Goal: Task Accomplishment & Management: Use online tool/utility

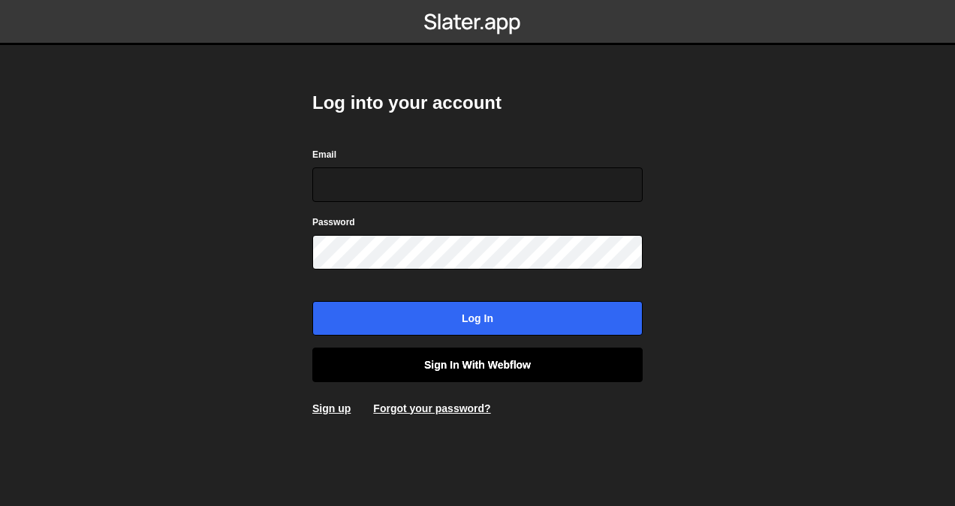
click at [405, 360] on link "Sign in with Webflow" at bounding box center [477, 365] width 330 height 35
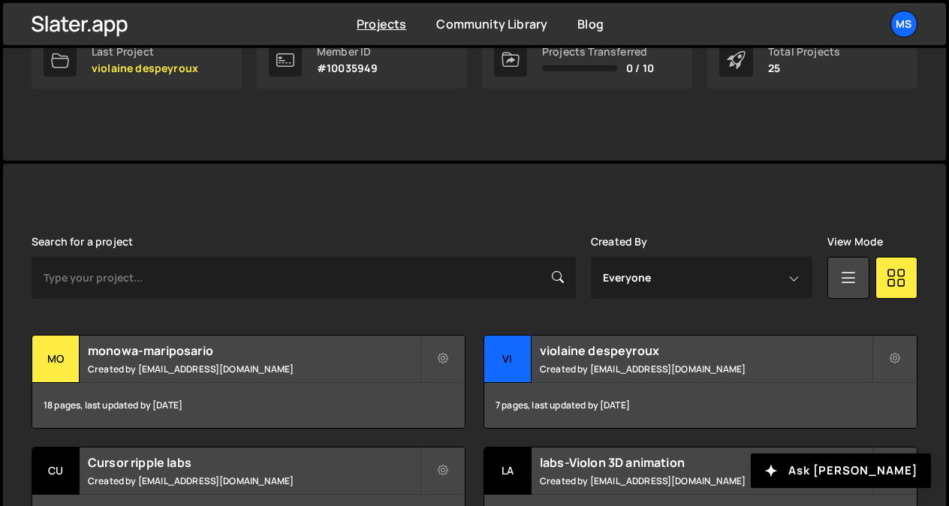
scroll to position [281, 0]
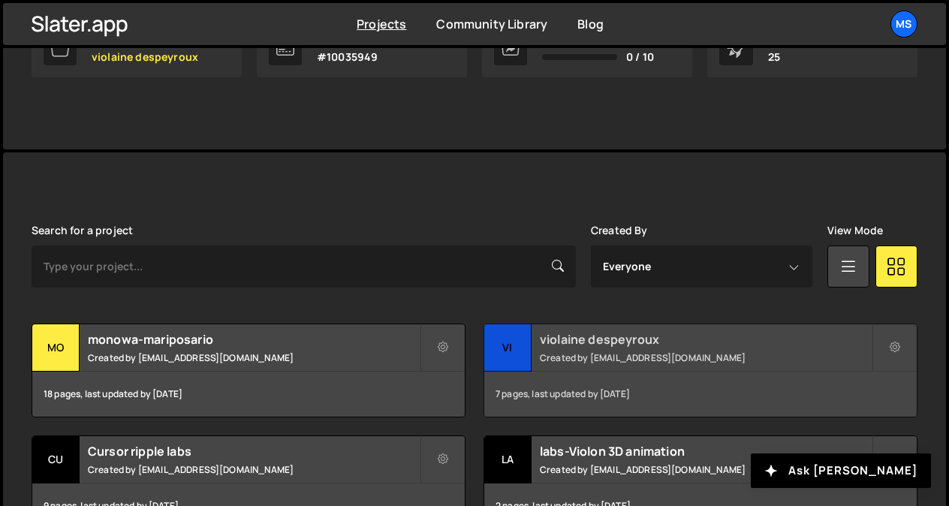
click at [587, 346] on h2 "violaine despeyroux" at bounding box center [706, 339] width 332 height 17
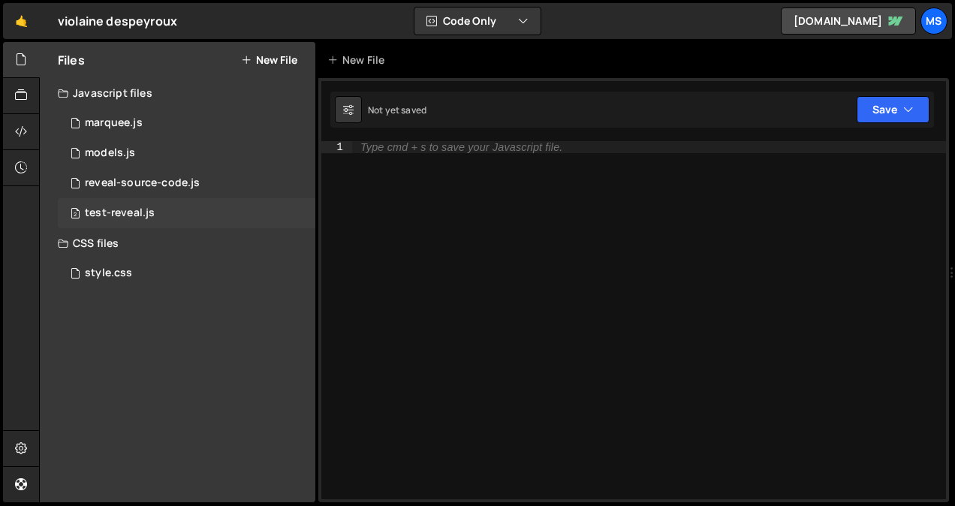
click at [147, 208] on div "test-reveal.js" at bounding box center [120, 214] width 70 height 14
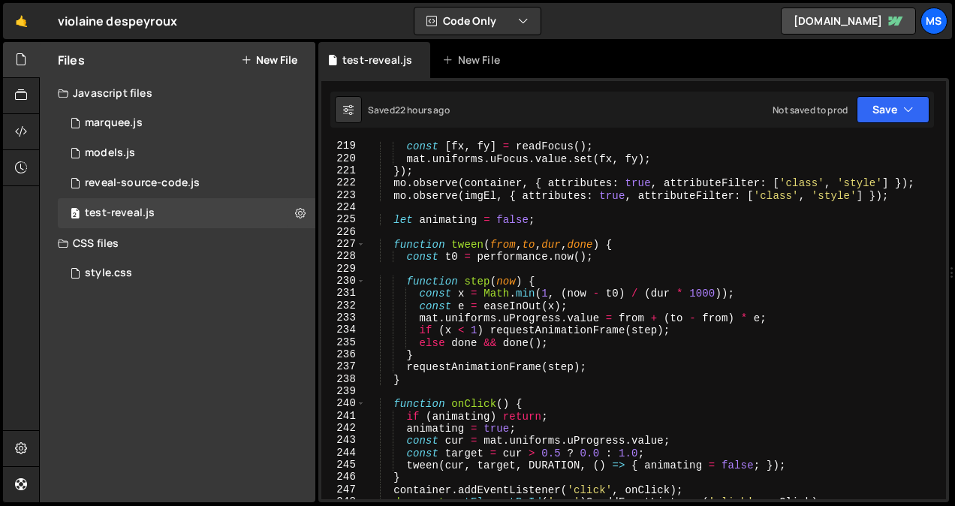
scroll to position [2967, 0]
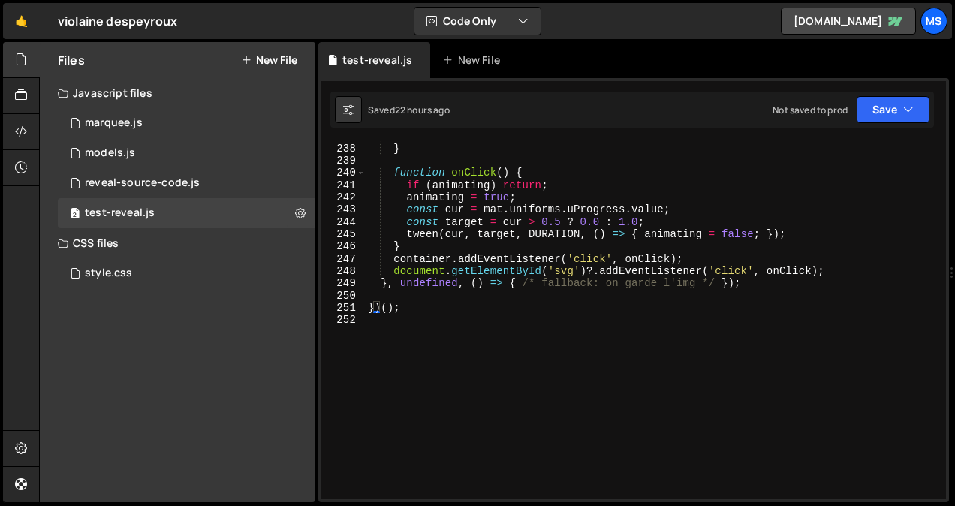
click at [601, 322] on div "requestAnimationFrame ( step ) ; } function onClick ( ) { if ( animating ) retu…" at bounding box center [652, 321] width 575 height 383
type textarea "})();"
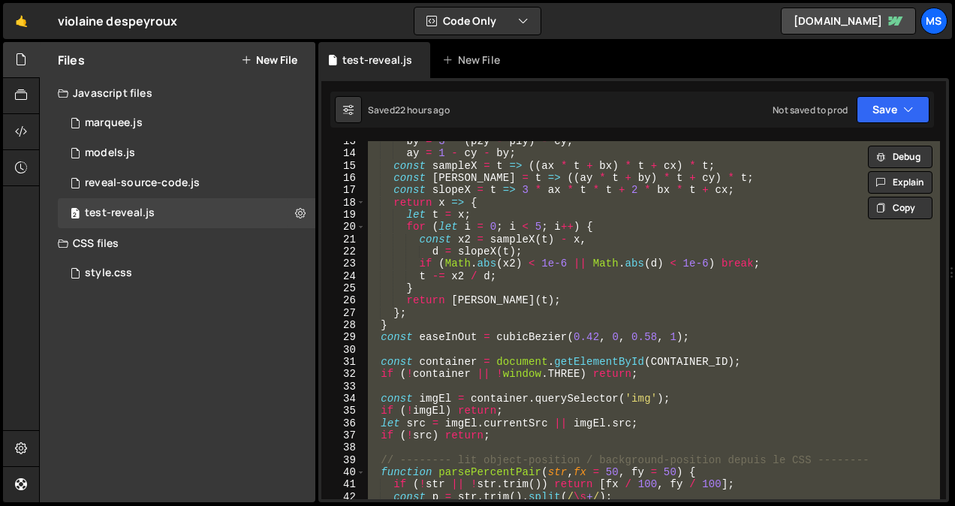
scroll to position [0, 0]
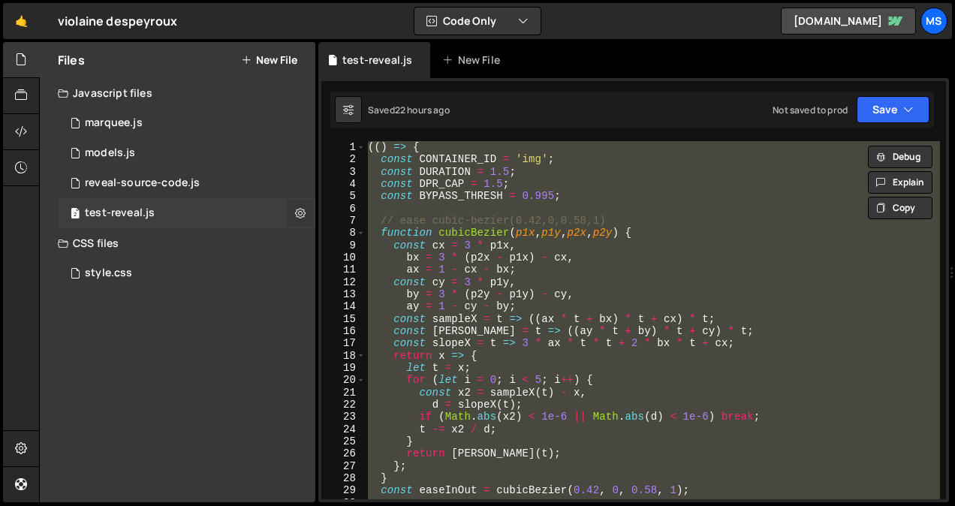
click at [302, 212] on icon at bounding box center [300, 213] width 11 height 14
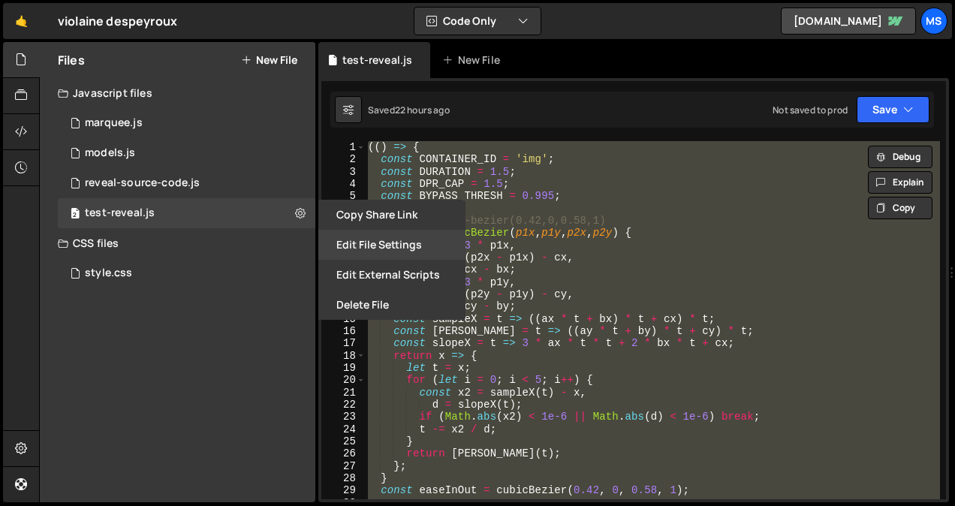
click at [406, 248] on button "Edit File Settings" at bounding box center [391, 245] width 147 height 30
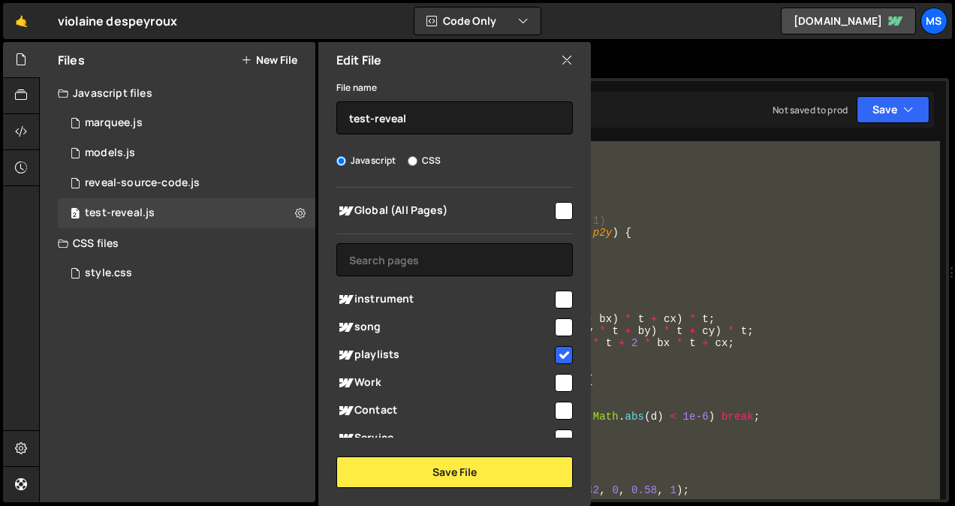
scroll to position [258, 0]
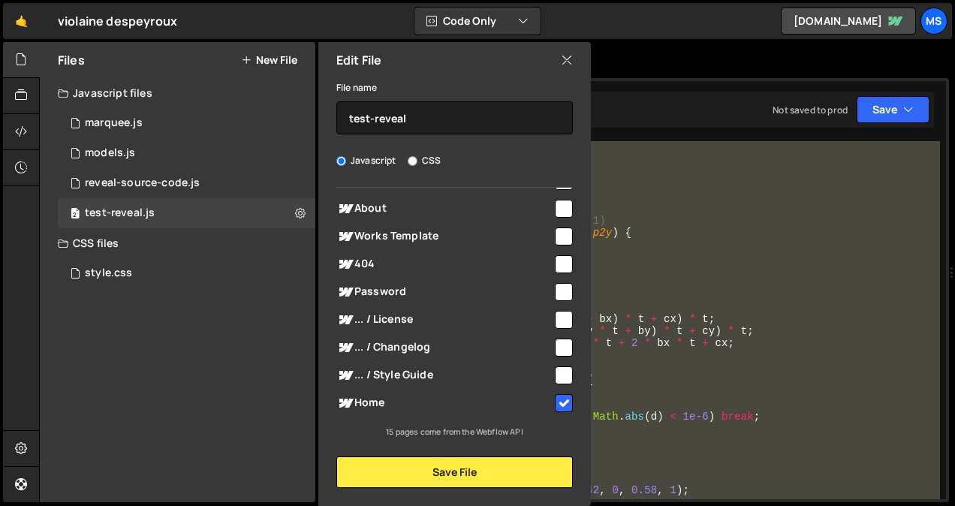
click at [270, 66] on button "New File" at bounding box center [269, 60] width 56 height 12
checkbox input "false"
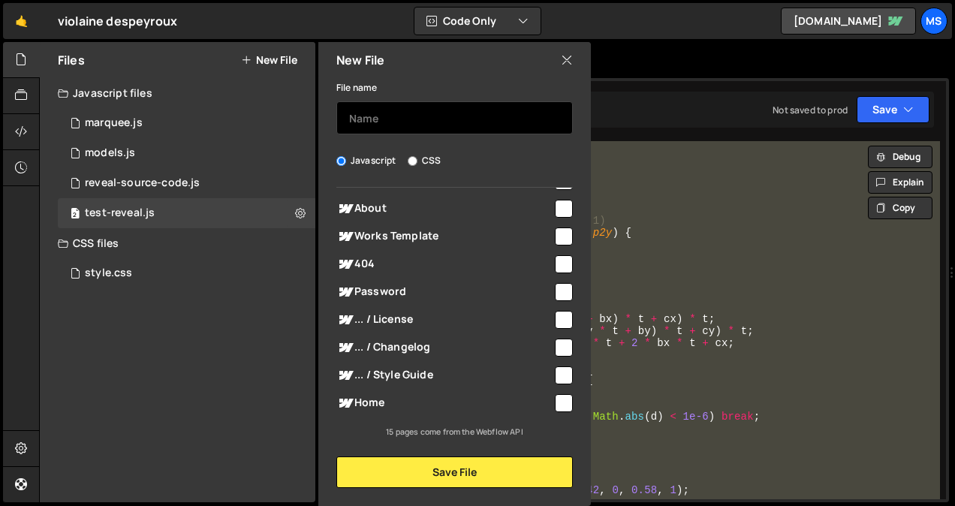
click at [408, 128] on input "text" at bounding box center [454, 117] width 237 height 33
click at [351, 111] on input "reveal-shader-img" at bounding box center [454, 117] width 237 height 33
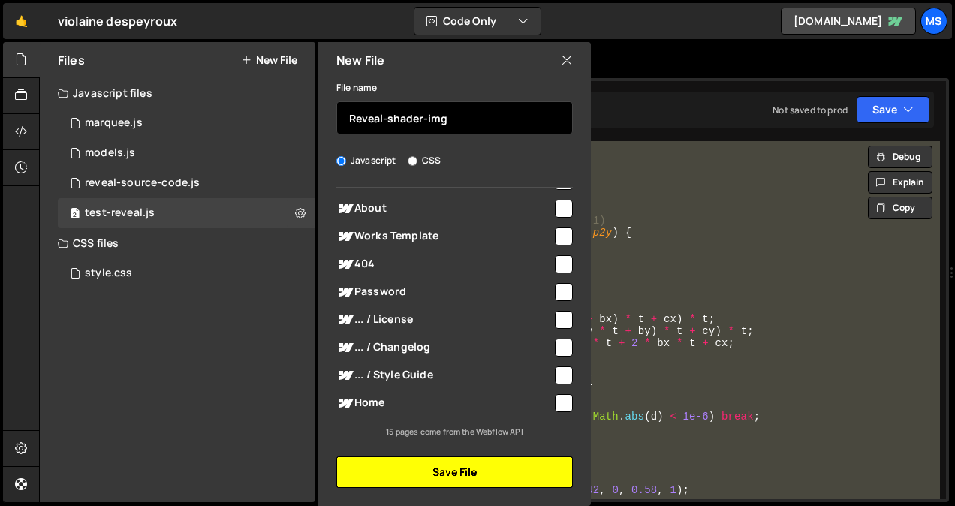
type input "Reveal-shader-img"
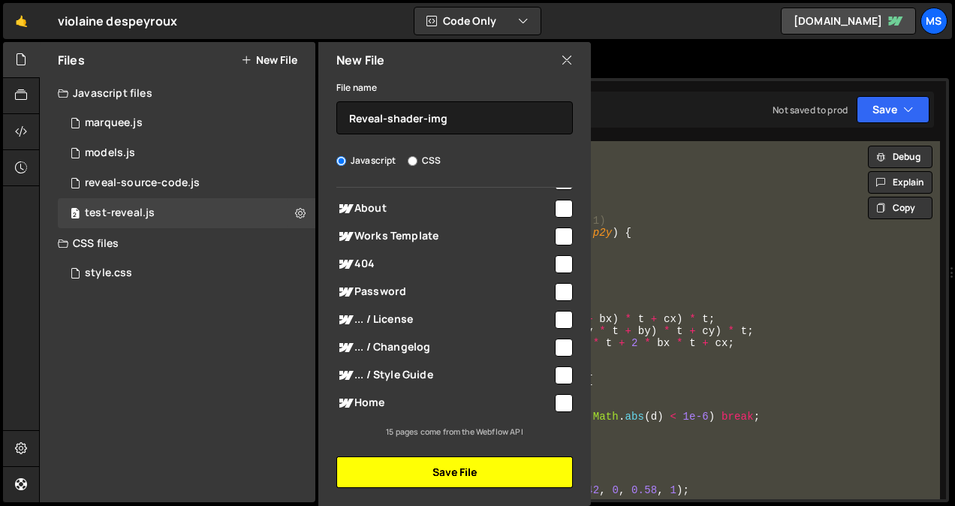
click at [419, 469] on button "Save File" at bounding box center [454, 473] width 237 height 32
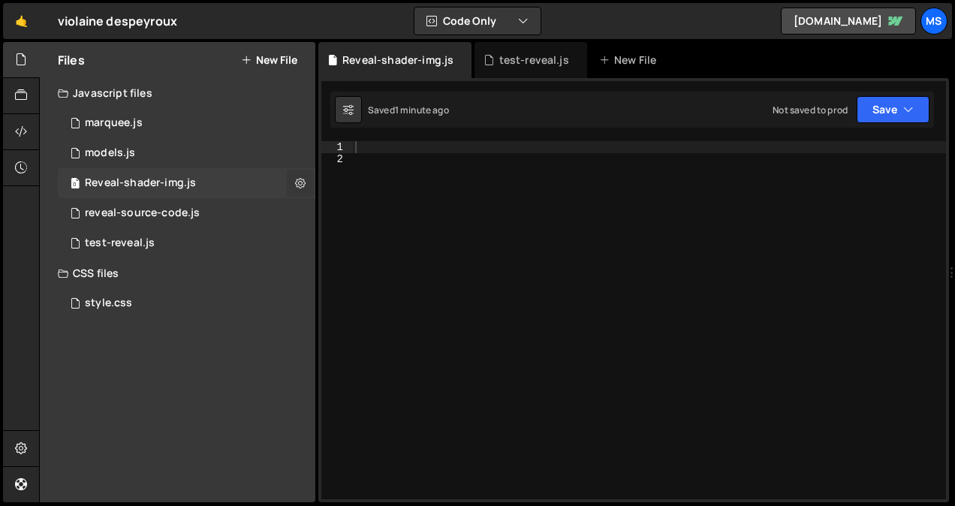
click at [298, 182] on icon at bounding box center [300, 183] width 11 height 14
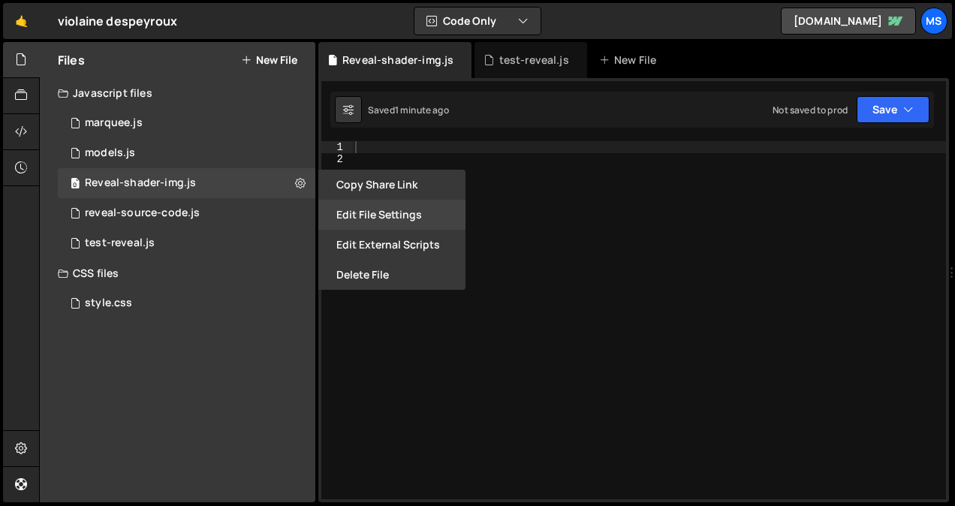
click at [379, 220] on button "Edit File Settings" at bounding box center [391, 215] width 147 height 30
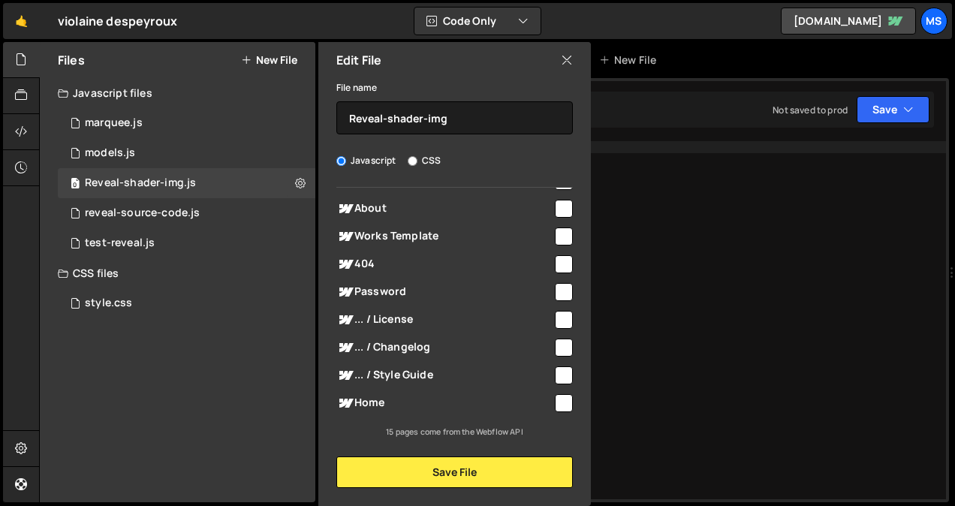
click at [556, 401] on input "checkbox" at bounding box center [564, 403] width 18 height 18
checkbox input "true"
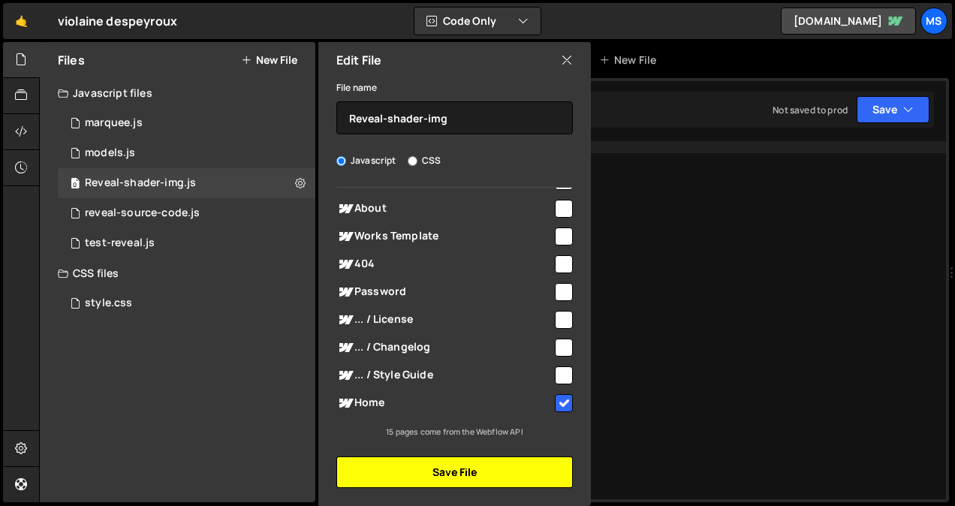
click at [515, 478] on button "Save File" at bounding box center [454, 473] width 237 height 32
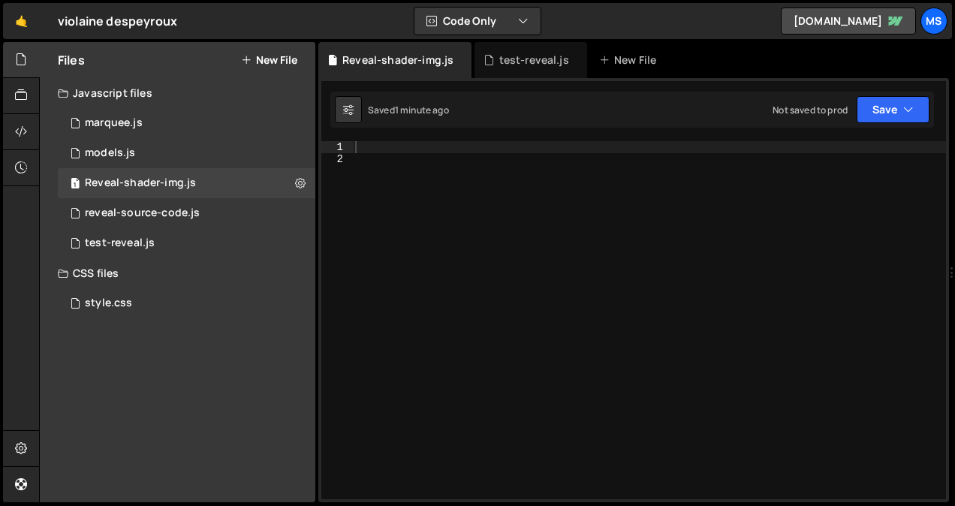
click at [496, 188] on div at bounding box center [649, 332] width 594 height 383
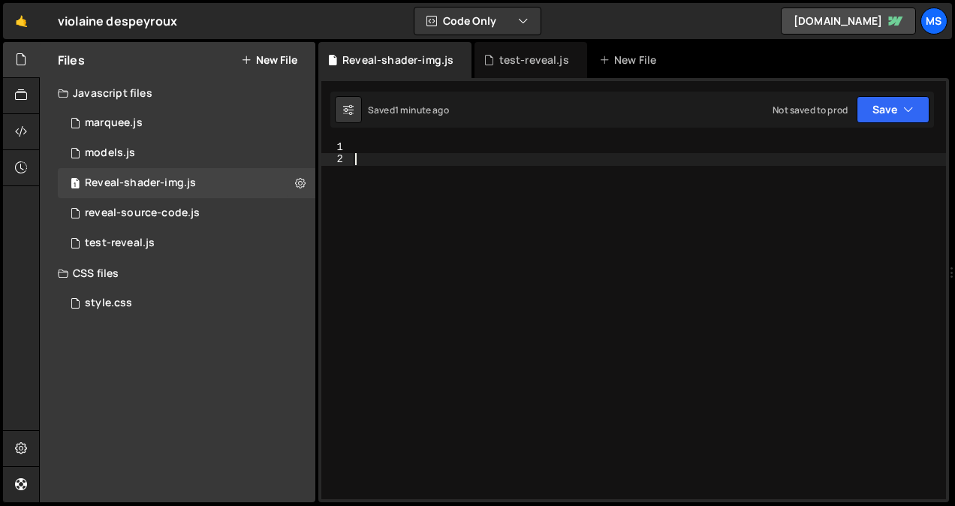
paste textarea "return wrapper;"
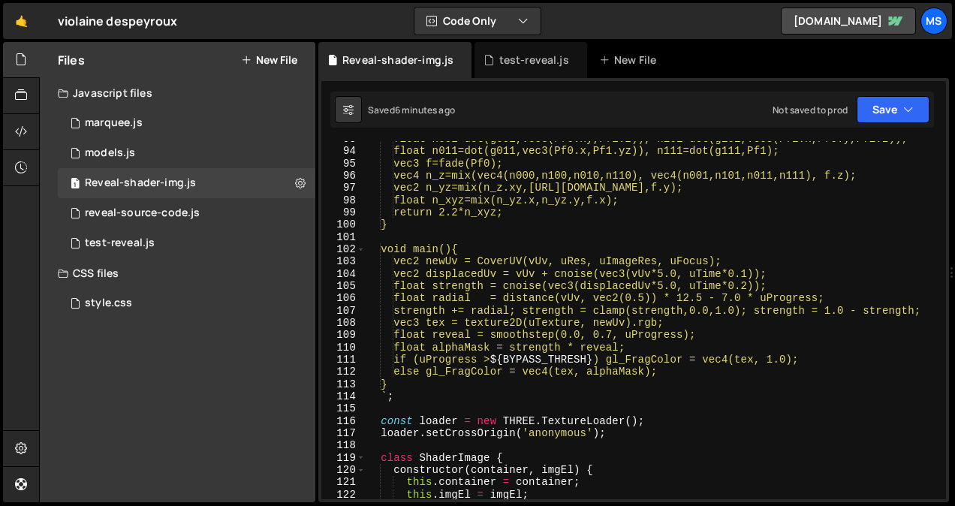
scroll to position [1186, 0]
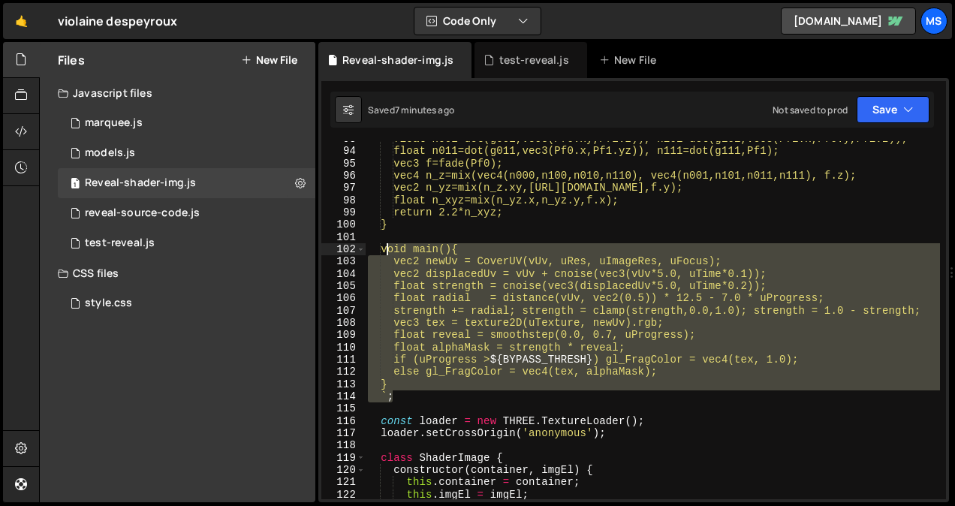
drag, startPoint x: 407, startPoint y: 399, endPoint x: 386, endPoint y: 248, distance: 152.4
click at [386, 248] on div "float n001=dot(g001,vec3(Pf0.xy,Pf1.z)), n101=dot(g101,vec3(Pf1.x,Pf0.y,Pf1.z))…" at bounding box center [652, 324] width 575 height 383
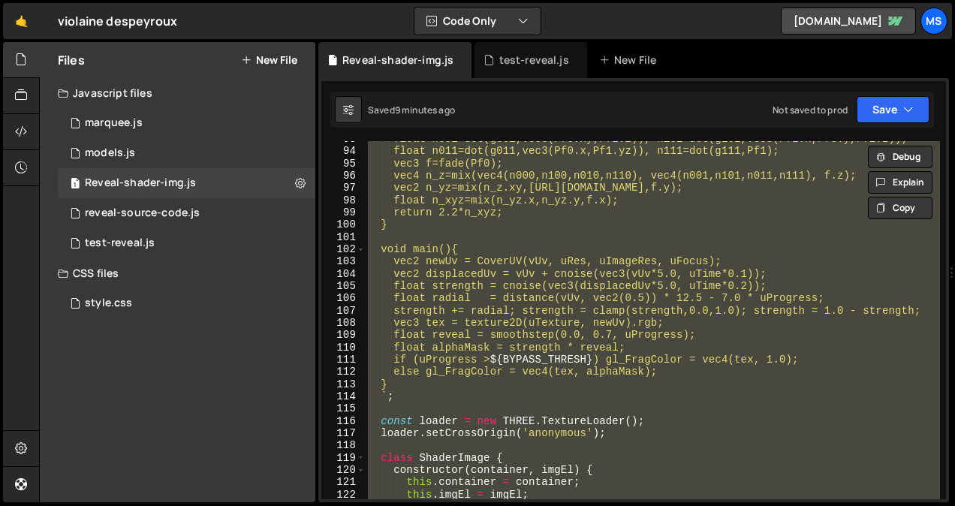
type textarea "// })();"
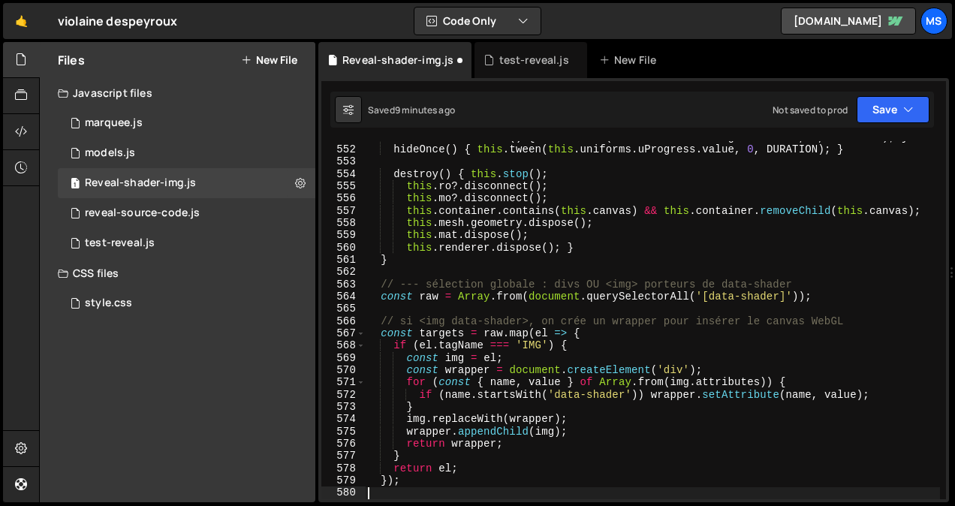
scroll to position [6988, 0]
click at [147, 208] on div "reveal-source-code.js" at bounding box center [142, 214] width 115 height 14
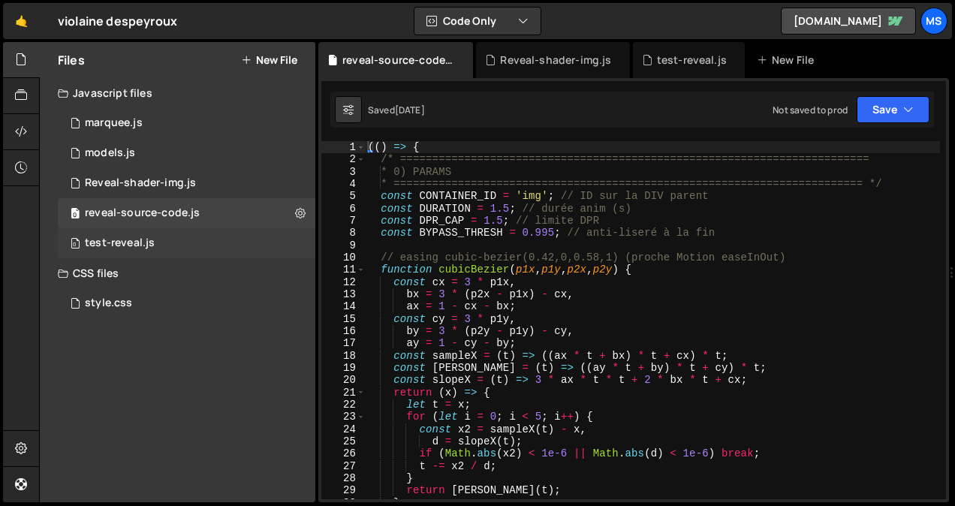
click at [291, 248] on div "0 test-reveal.js 0" at bounding box center [187, 243] width 258 height 30
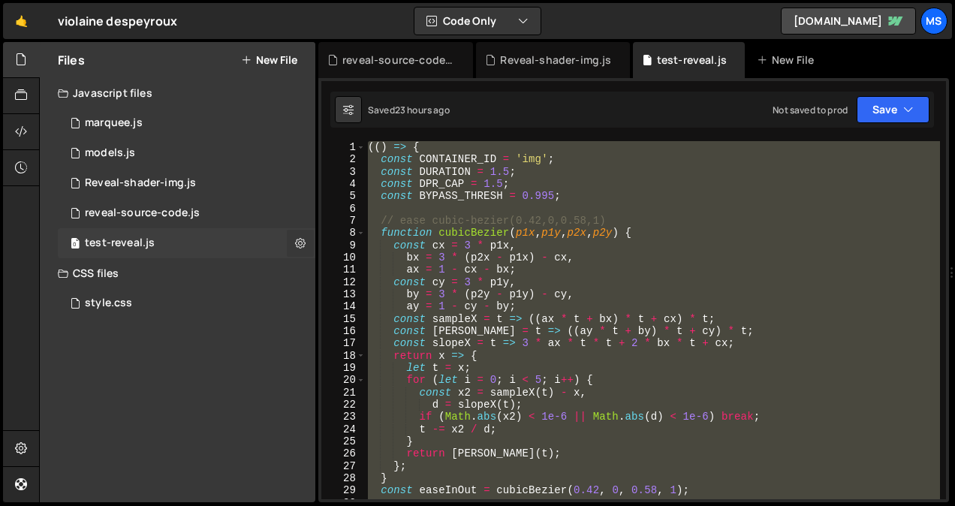
click at [298, 245] on icon at bounding box center [300, 243] width 11 height 14
type input "test-reveal"
radio input "true"
checkbox input "true"
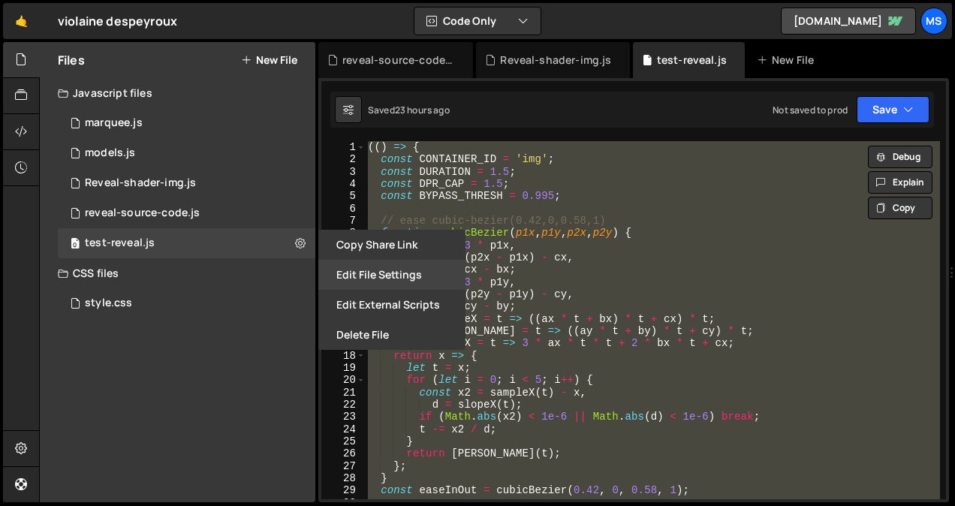
click at [415, 279] on button "Edit File Settings" at bounding box center [391, 275] width 147 height 30
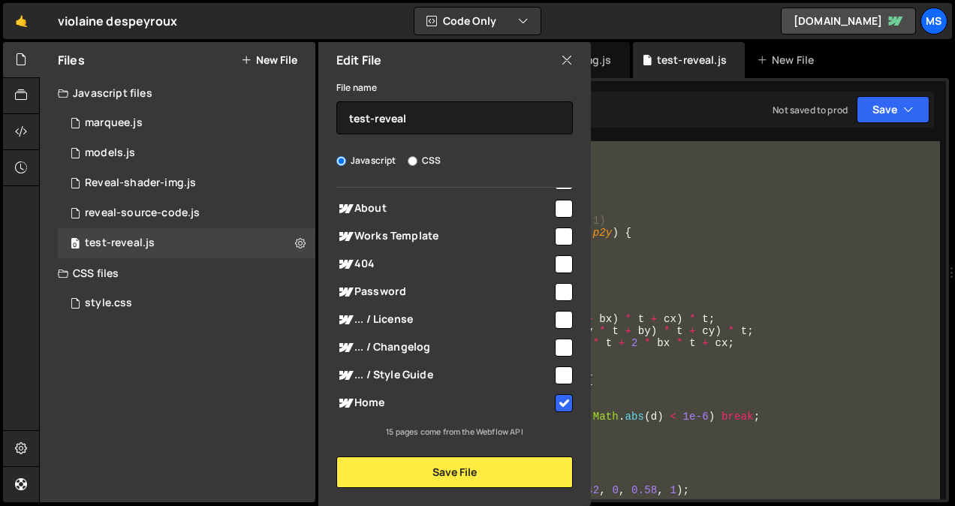
click at [555, 403] on input "checkbox" at bounding box center [564, 403] width 18 height 18
checkbox input "false"
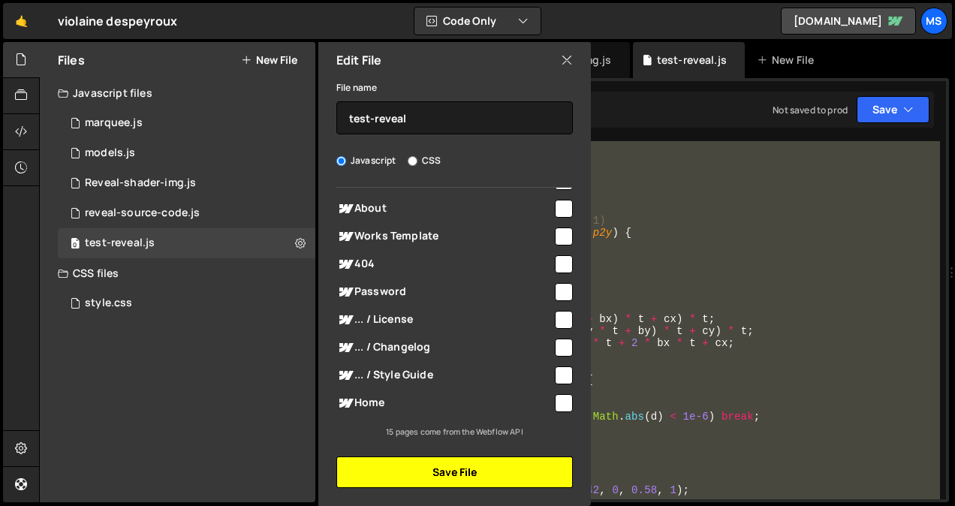
click at [481, 476] on button "Save File" at bounding box center [454, 473] width 237 height 32
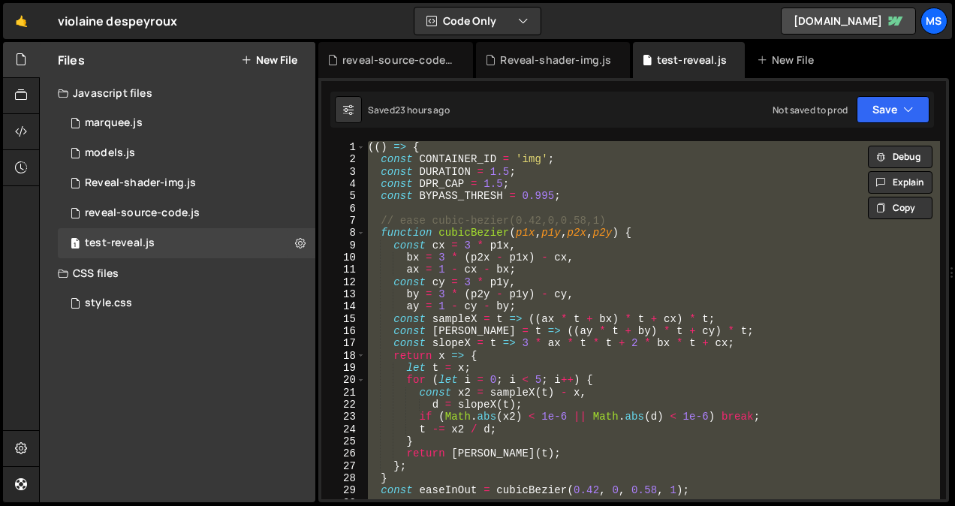
click at [491, 297] on div "(( ) => { const CONTAINER_ID = 'img' ; const DURATION = 1.5 ; const DPR_CAP = 1…" at bounding box center [652, 320] width 575 height 358
type textarea "by = 3 * (p2y - p1y) - cy,"
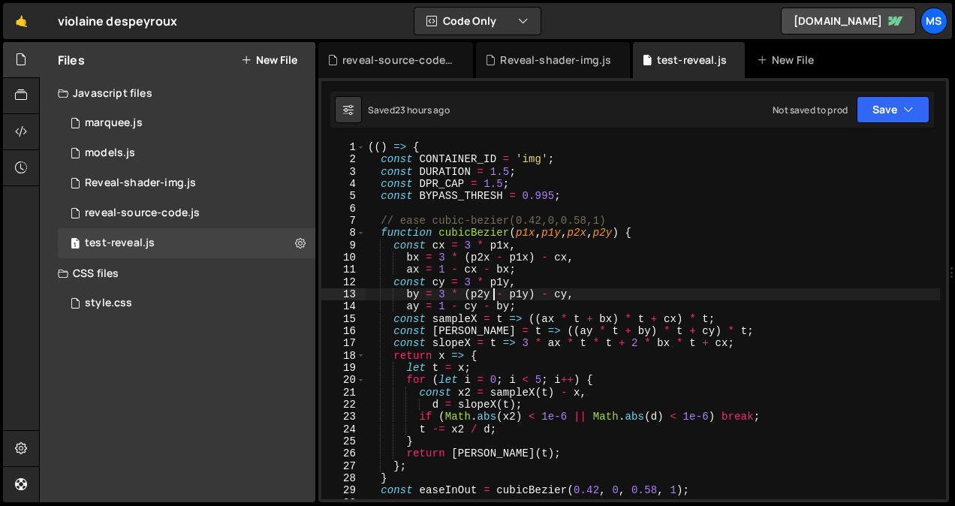
click at [491, 297] on div "(( ) => { const CONTAINER_ID = 'img' ; const DURATION = 1.5 ; const DPR_CAP = 1…" at bounding box center [652, 332] width 575 height 383
click at [178, 187] on div "Reveal-shader-img.js" at bounding box center [140, 183] width 111 height 14
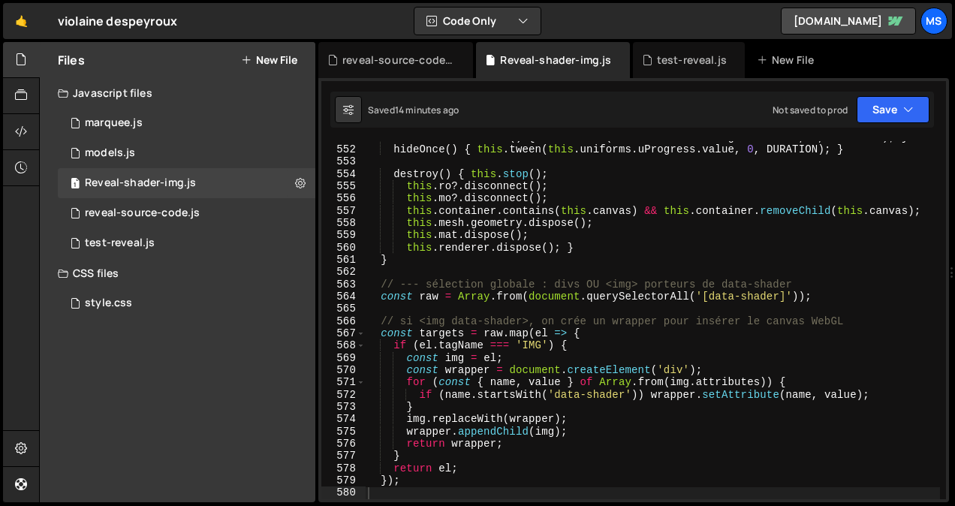
click at [592, 263] on div "revealOnceAndPause ( ) { this . tween ( this . uniforms . uProgress . value , 1…" at bounding box center [652, 322] width 575 height 383
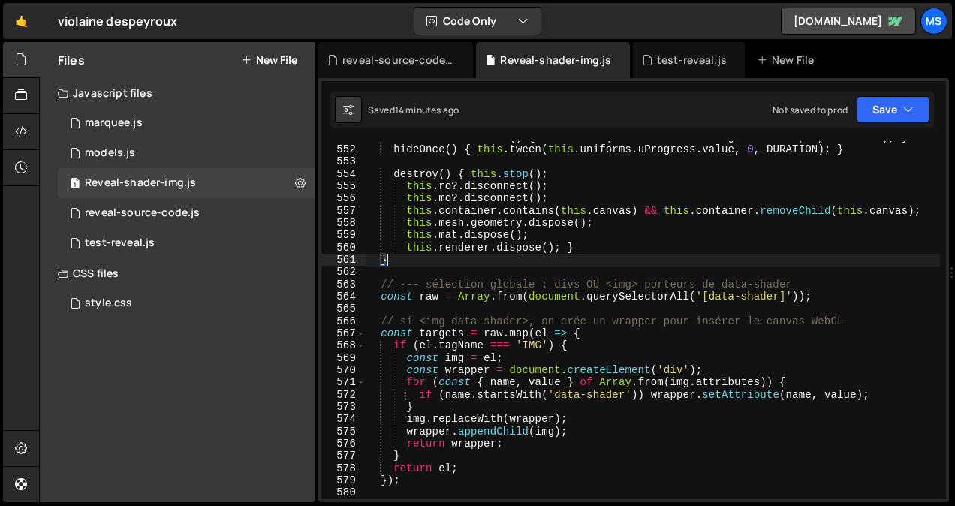
type textarea "})();"
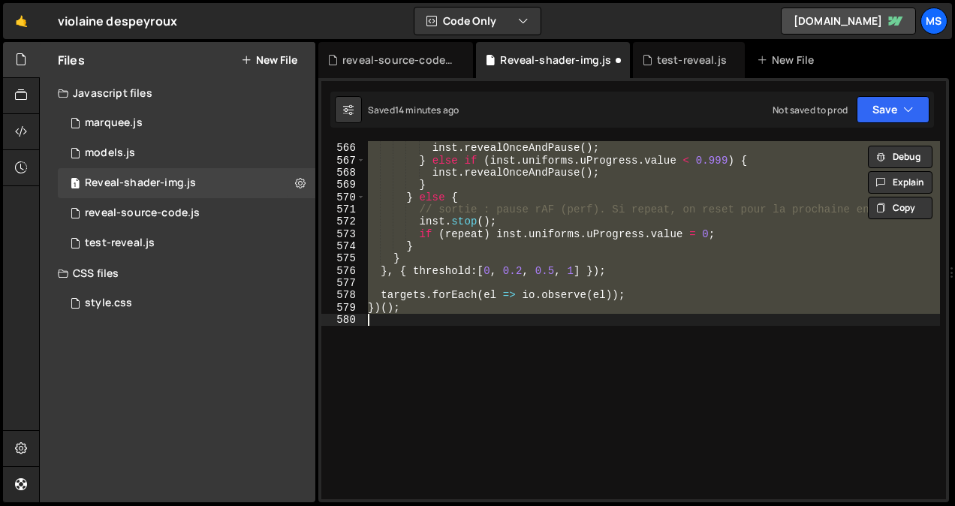
scroll to position [3537, 0]
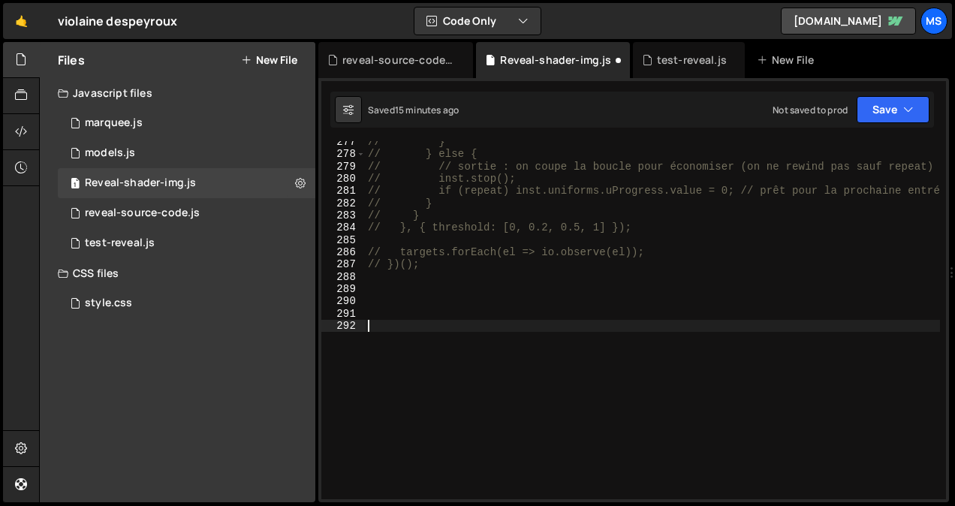
paste textarea "}"
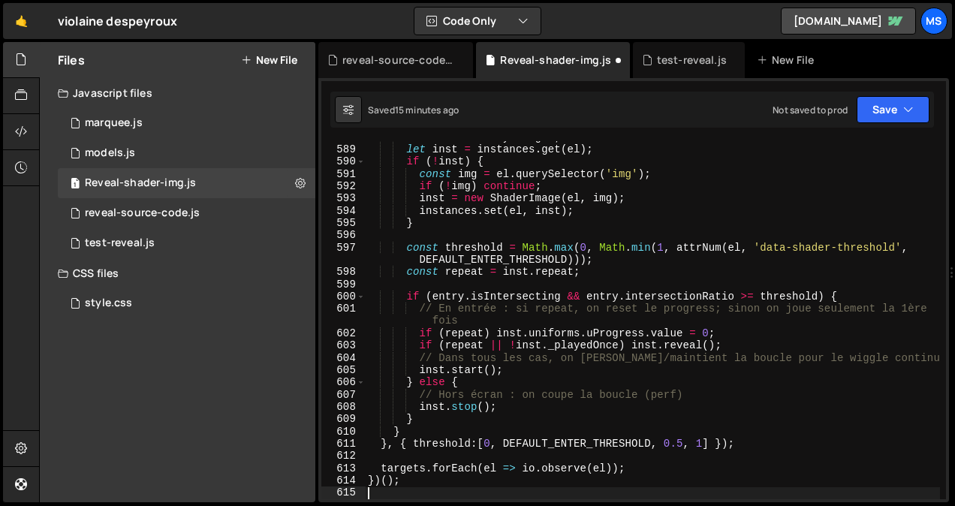
scroll to position [7443, 0]
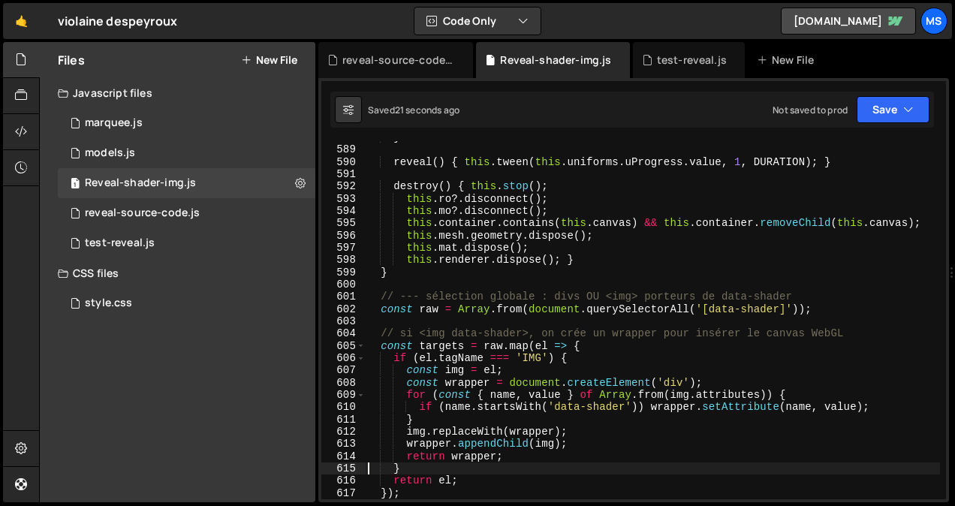
type textarea "})();"
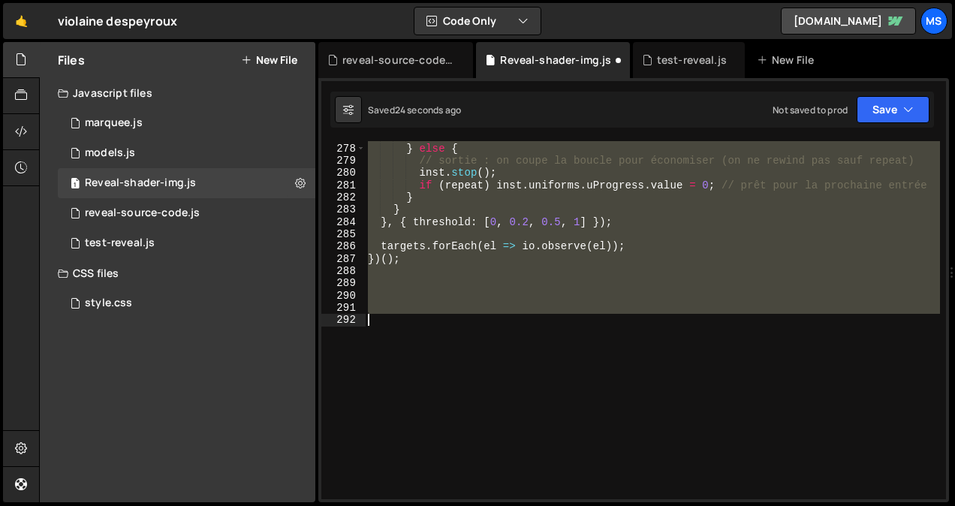
scroll to position [3469, 0]
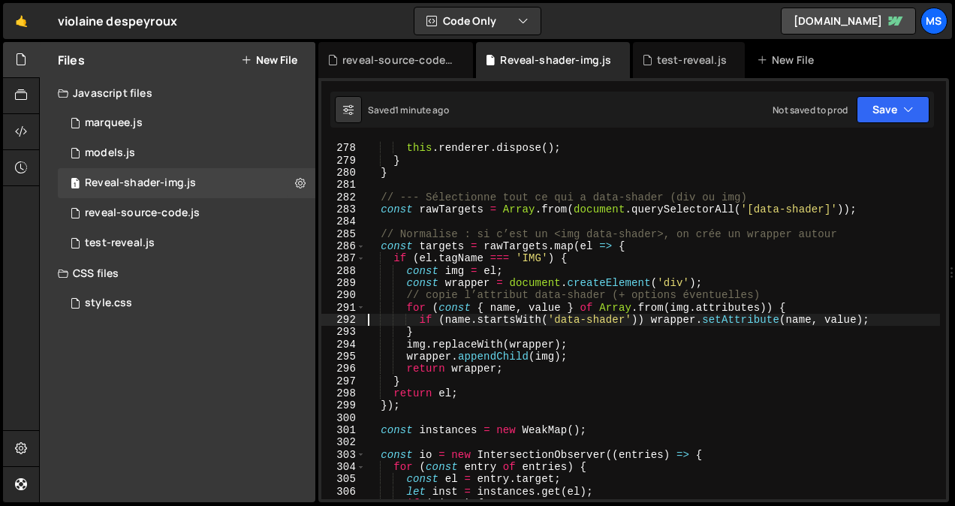
click at [511, 235] on div "this . mat . dispose ( ) ; this . renderer . dispose ( ) ; } } // --- Sélection…" at bounding box center [652, 321] width 575 height 383
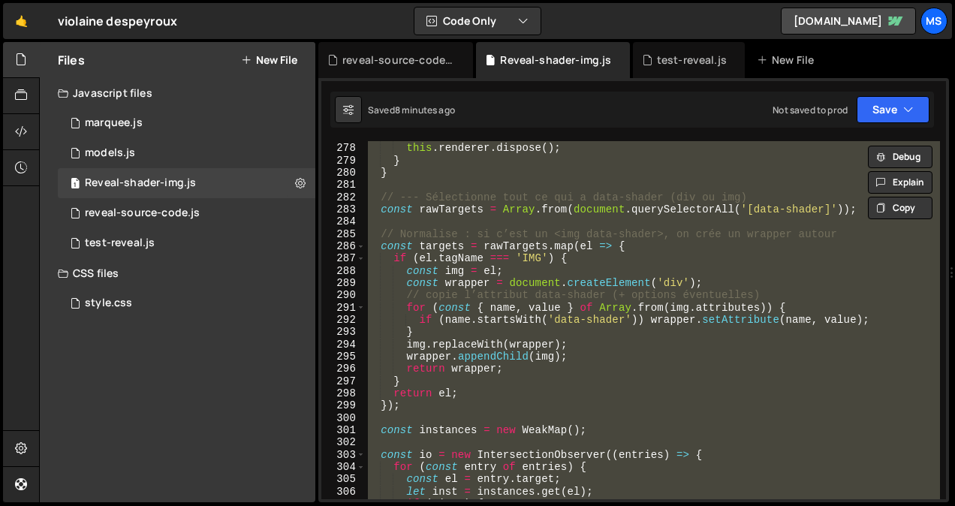
click at [463, 204] on div "this . mat . dispose ( ) ; this . renderer . dispose ( ) ; } } // --- Sélection…" at bounding box center [652, 320] width 575 height 358
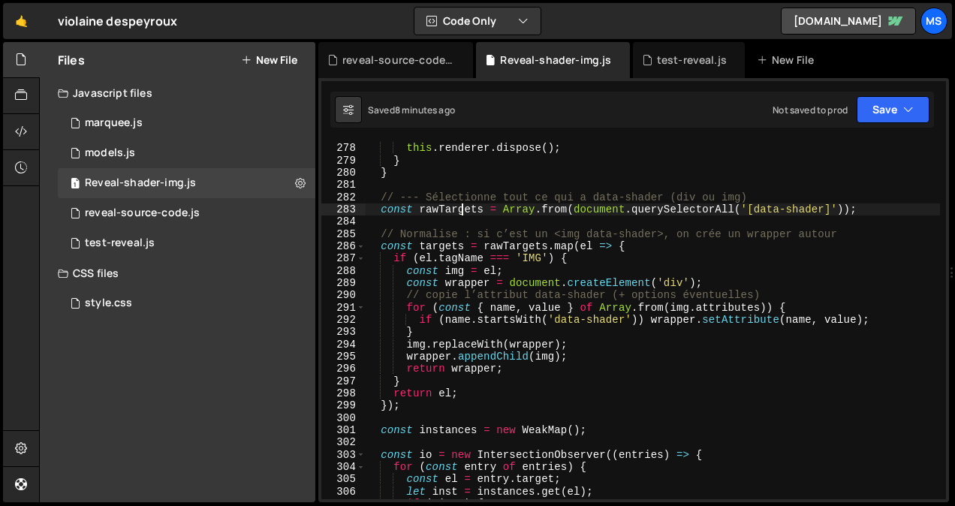
type textarea "})();"
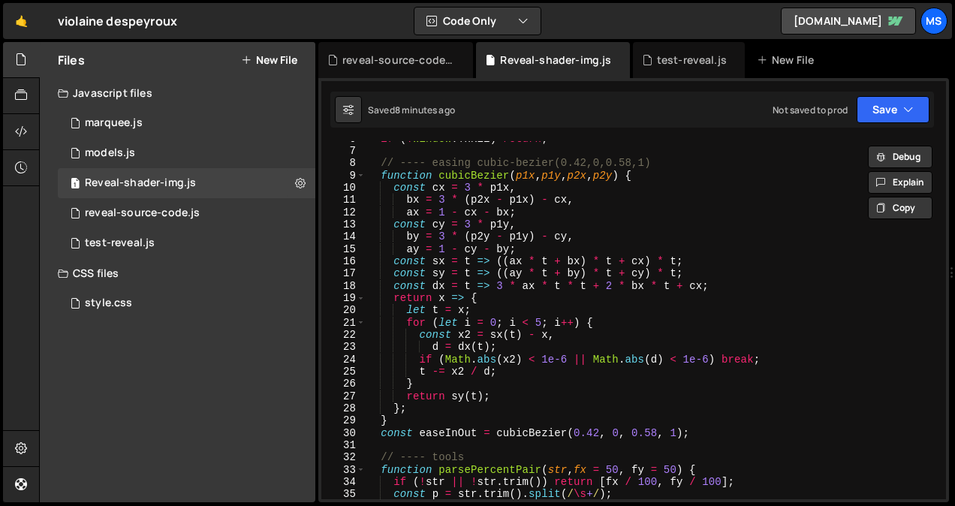
scroll to position [0, 0]
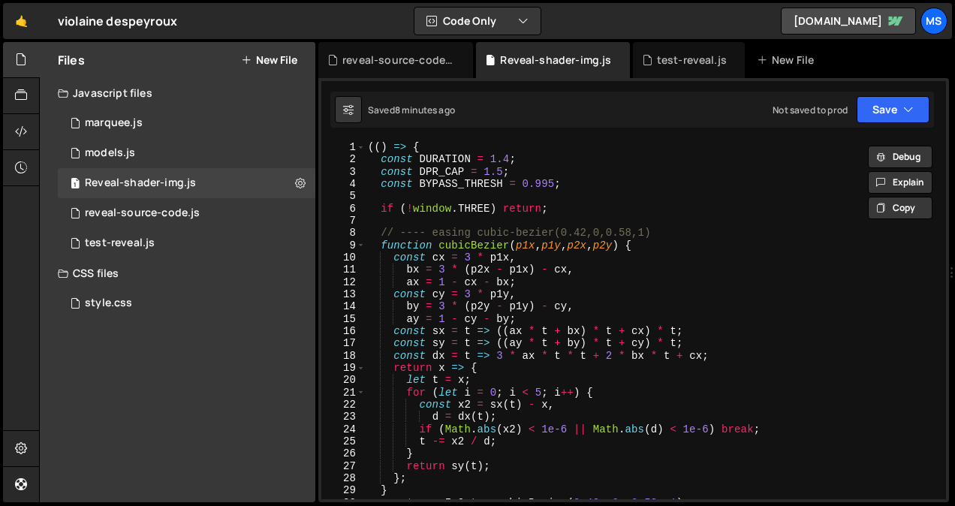
click at [623, 167] on div "(( ) => { const DURATION = 1.4 ; const DPR_CAP = 1.5 ; const BYPASS_THRESH = 0.…" at bounding box center [652, 332] width 575 height 383
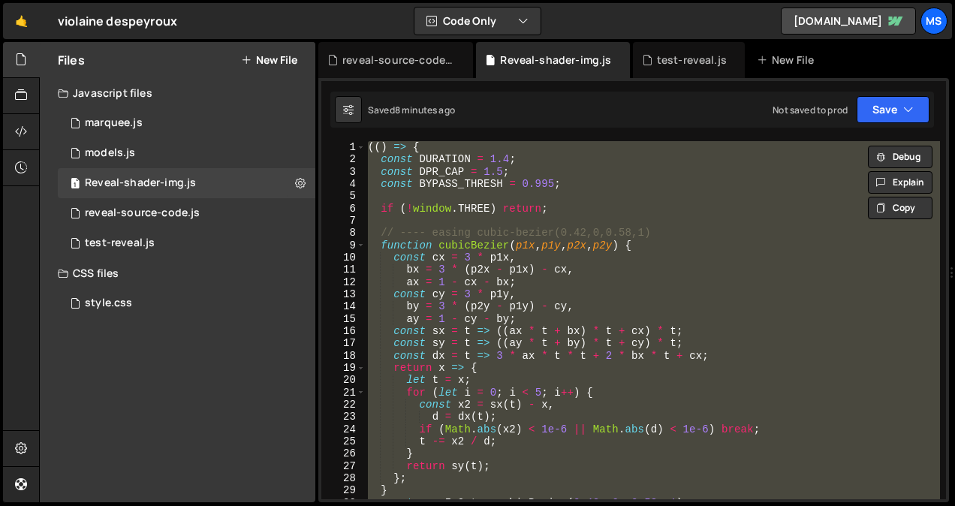
type textarea "// })();"
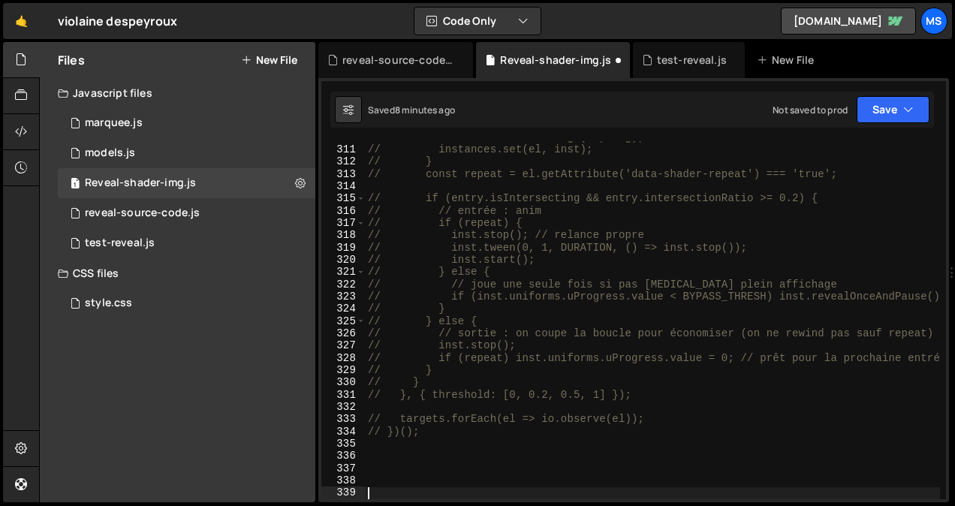
paste textarea "if (repeat) inst.uniforms.uProgress.value = 0;"
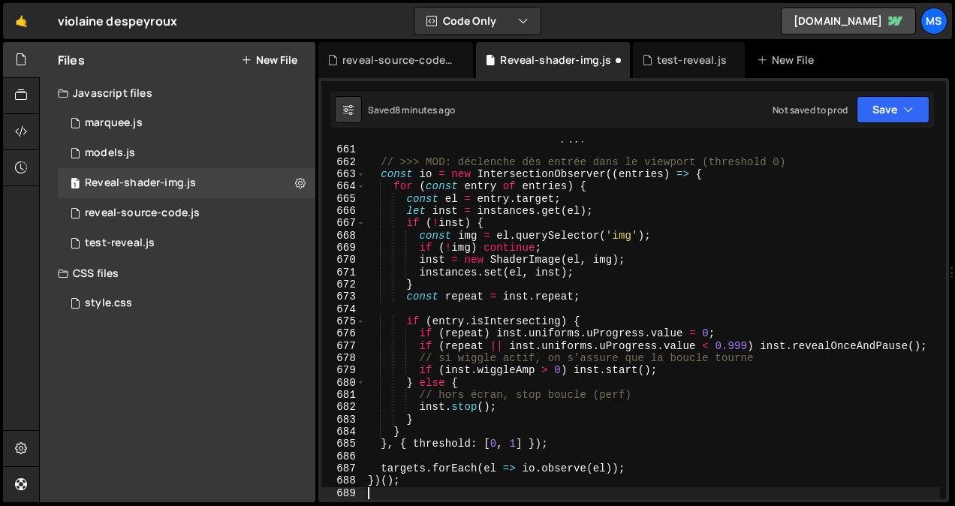
scroll to position [8313, 0]
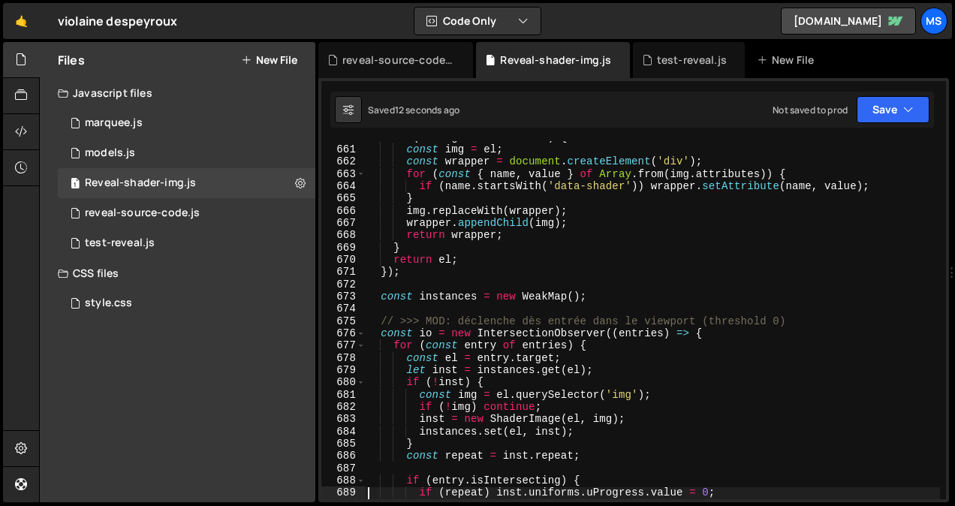
type textarea "})();"
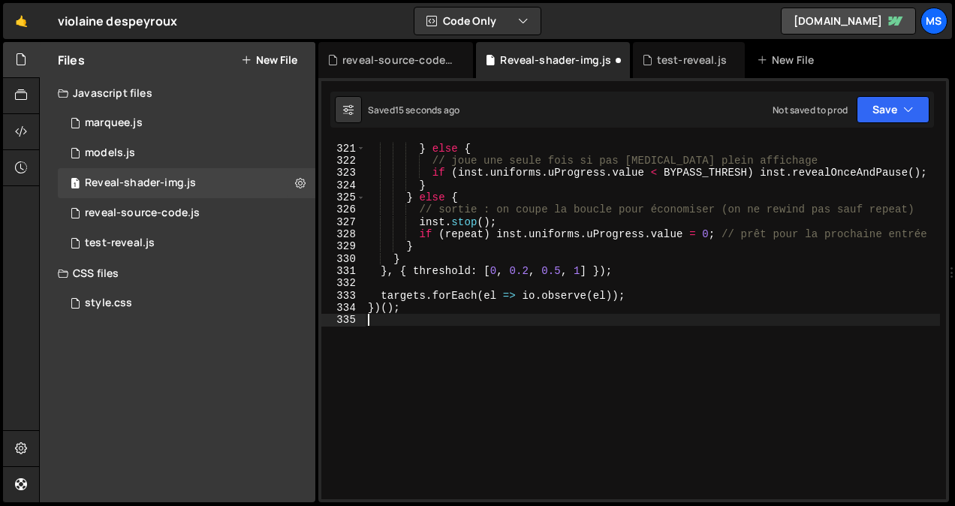
scroll to position [3997, 0]
click at [291, 211] on div "0 reveal-source-code.js 0" at bounding box center [187, 213] width 258 height 30
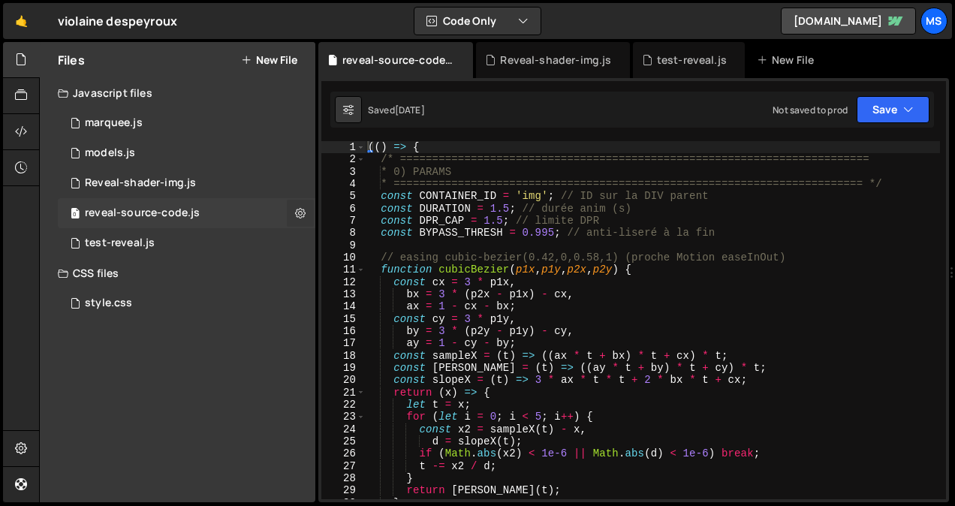
click at [293, 212] on button at bounding box center [300, 213] width 27 height 27
type input "reveal-source-code"
radio input "true"
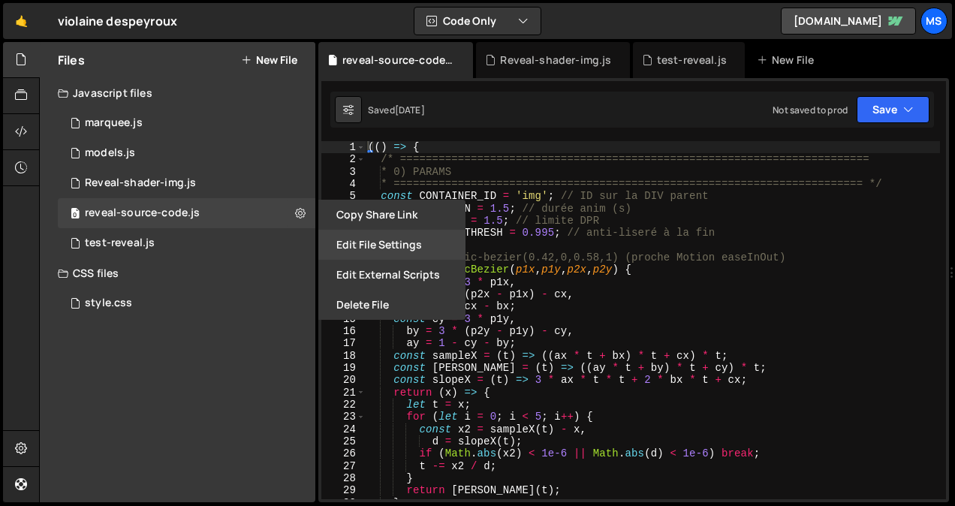
click at [333, 240] on button "Edit File Settings" at bounding box center [391, 245] width 147 height 30
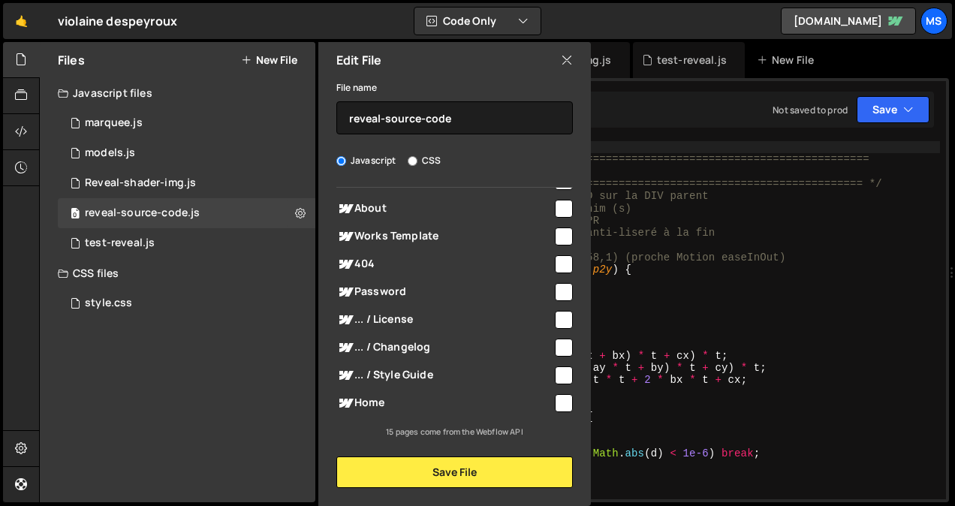
scroll to position [0, 0]
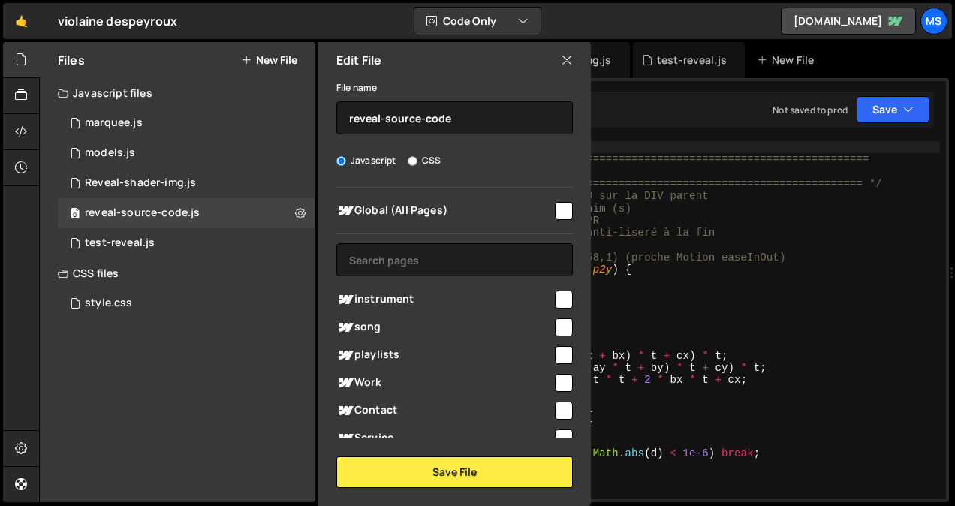
type textarea "// easing cubic-bezier(0.42,0,0.58,1) (proche Motion easeInOut)"
click at [693, 262] on div "(( ) => { /* ==================================================================…" at bounding box center [652, 332] width 575 height 383
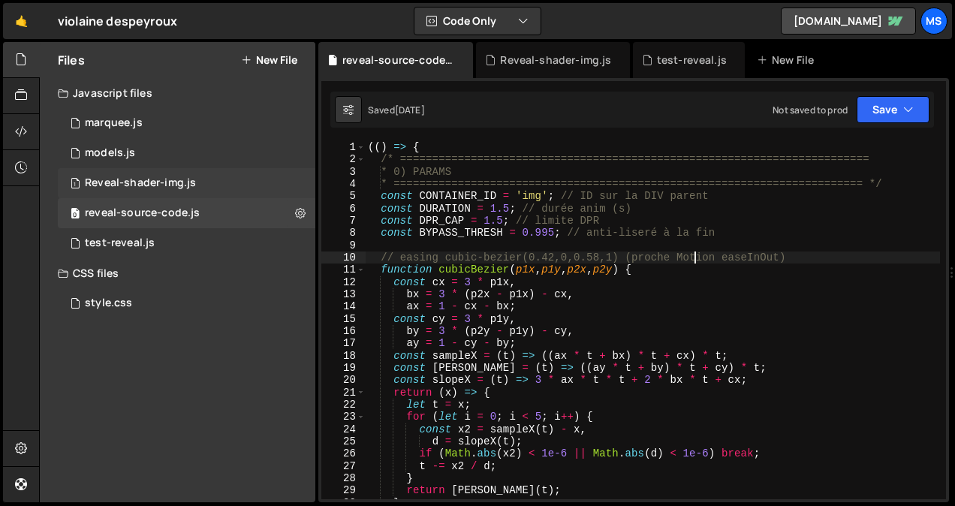
click at [148, 184] on div "Reveal-shader-img.js" at bounding box center [140, 183] width 111 height 14
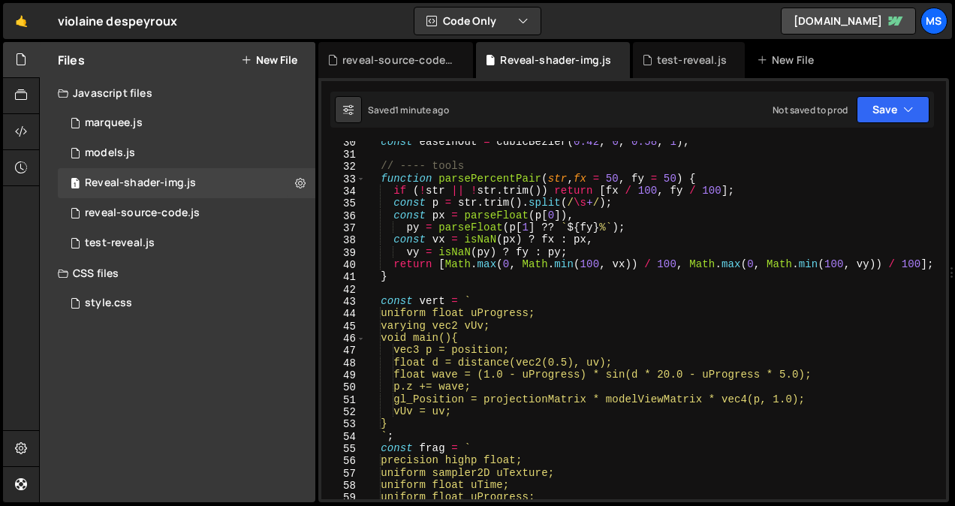
scroll to position [193, 0]
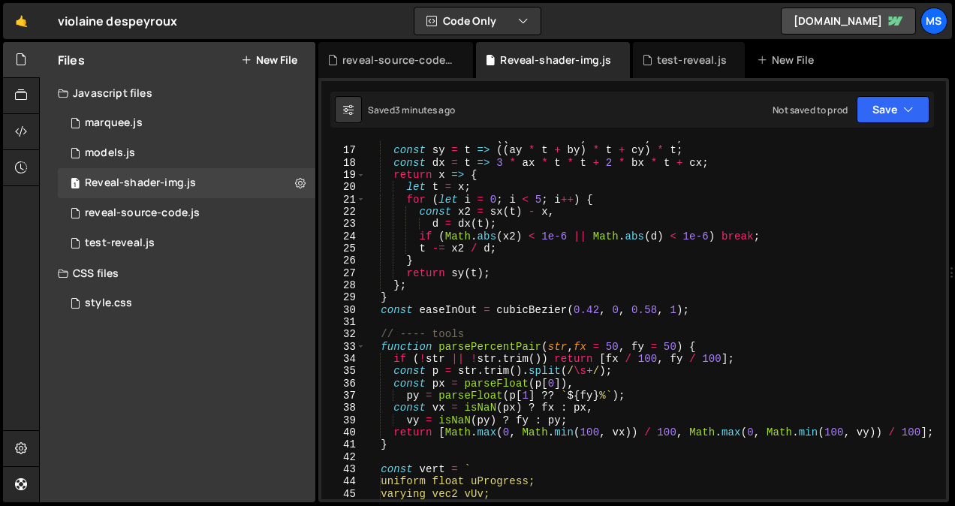
type textarea "const x2 = sx(t) - x,"
click at [791, 207] on div "const sx = t => (( ax * t + bx ) * t + cx ) * t ; const sy = t => (( ay * t + b…" at bounding box center [652, 323] width 575 height 383
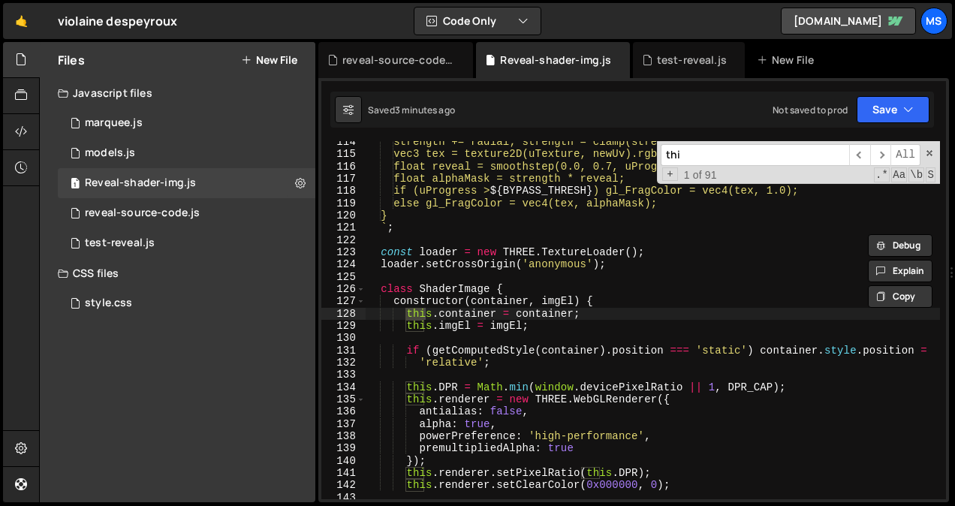
scroll to position [1440, 0]
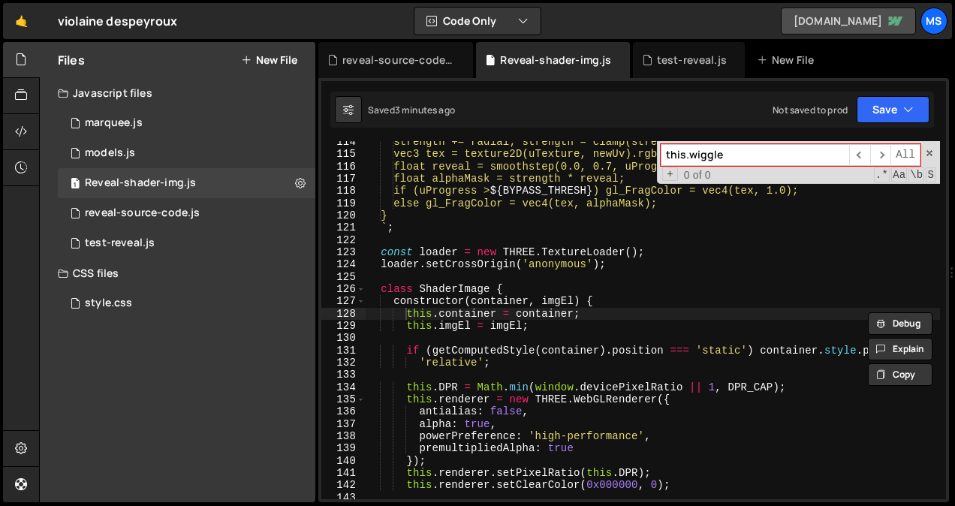
paste input "import { shaderMaterial, useAspect, useTexture } from "@react-three/drei"; impo…"
paste input "Amp"
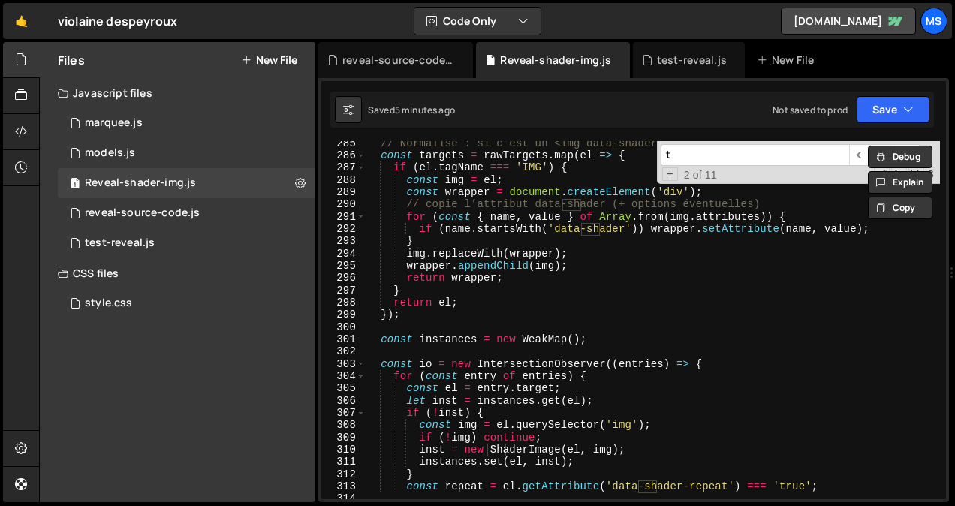
scroll to position [1943, 0]
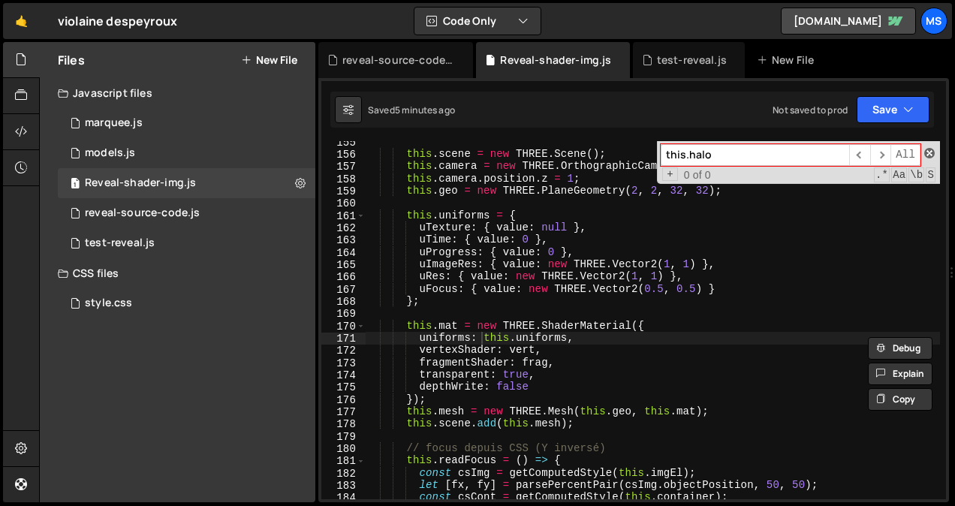
type input "this.halo"
click at [928, 154] on span at bounding box center [929, 153] width 11 height 11
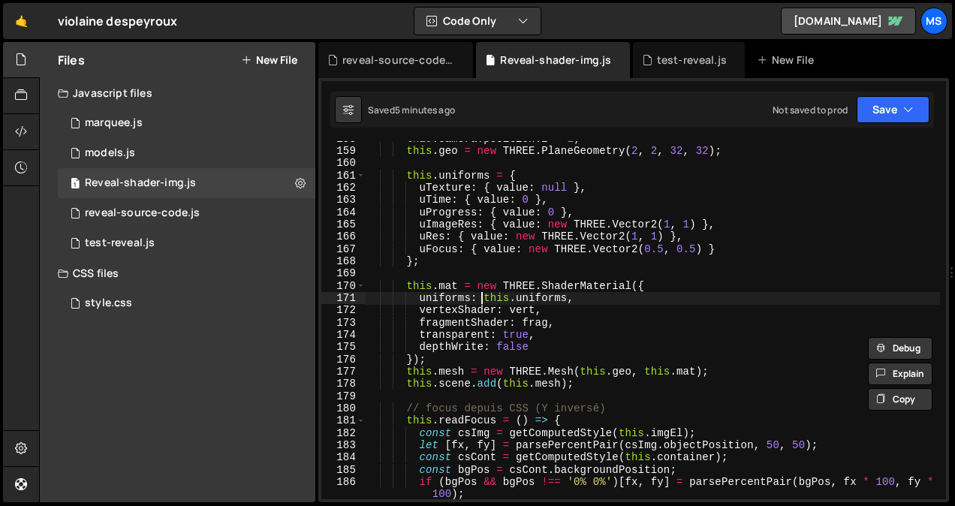
scroll to position [1995, 0]
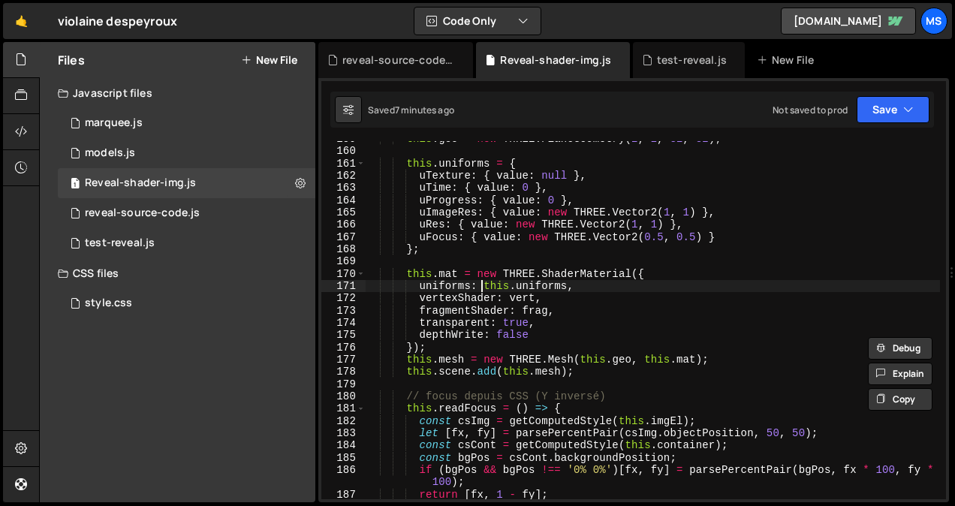
click at [674, 334] on div "this . geo = new THREE . PlaneGeometry ( 2 , 2 , 32 , 32 ) ; this . uniforms = …" at bounding box center [652, 324] width 575 height 383
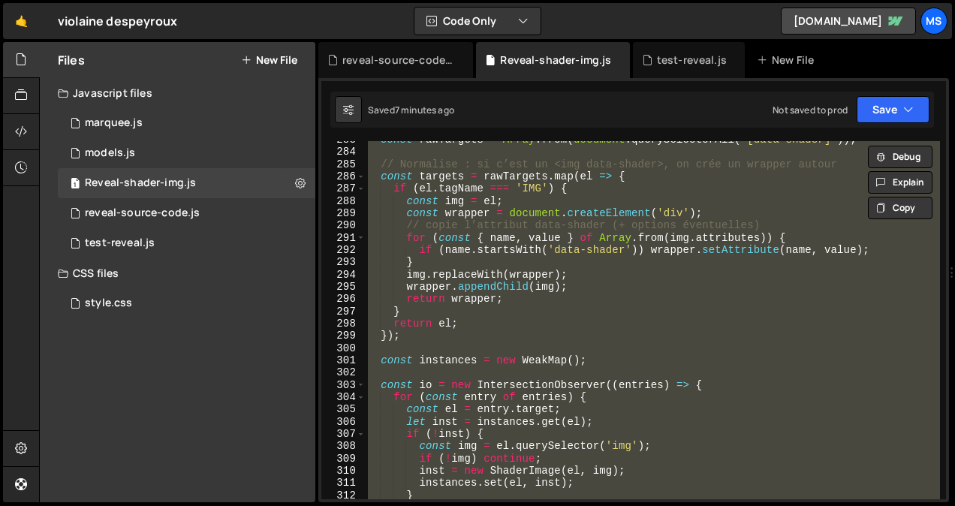
scroll to position [3541, 0]
click at [593, 337] on div "const rawTargets = Array . from ( document . querySelectorAll ( '[data-shader]'…" at bounding box center [652, 320] width 575 height 358
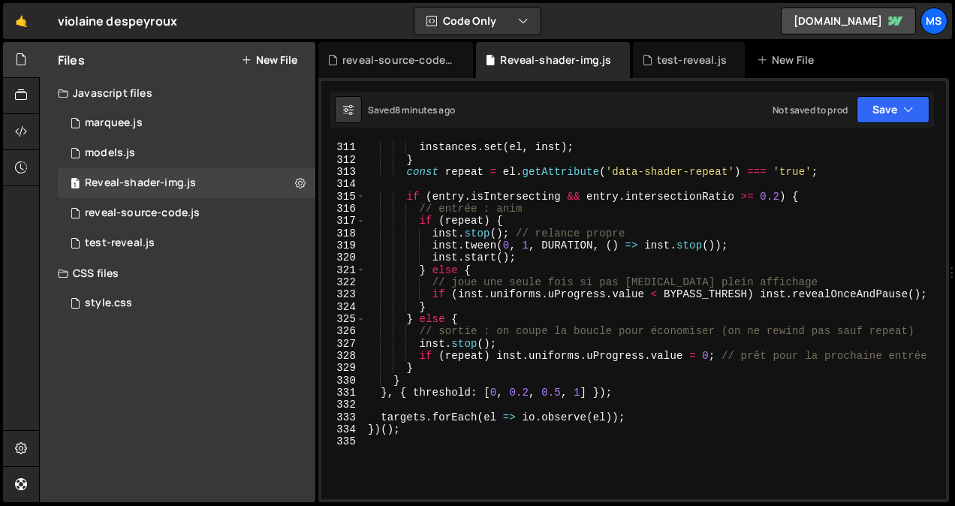
scroll to position [3876, 0]
click at [524, 298] on div "instances . set ( el , inst ) ; } const repeat = el . getAttribute ( 'data-shad…" at bounding box center [652, 332] width 575 height 383
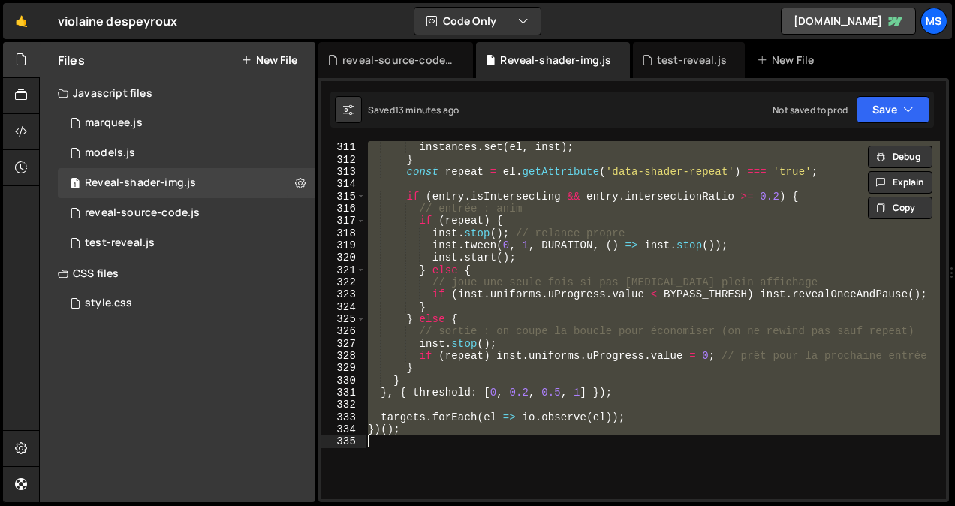
type textarea "// })();"
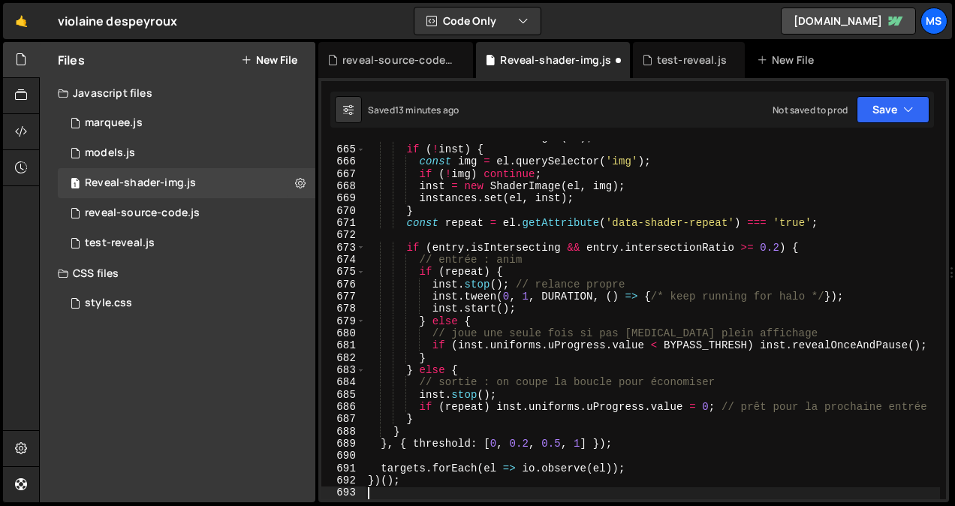
scroll to position [8313, 0]
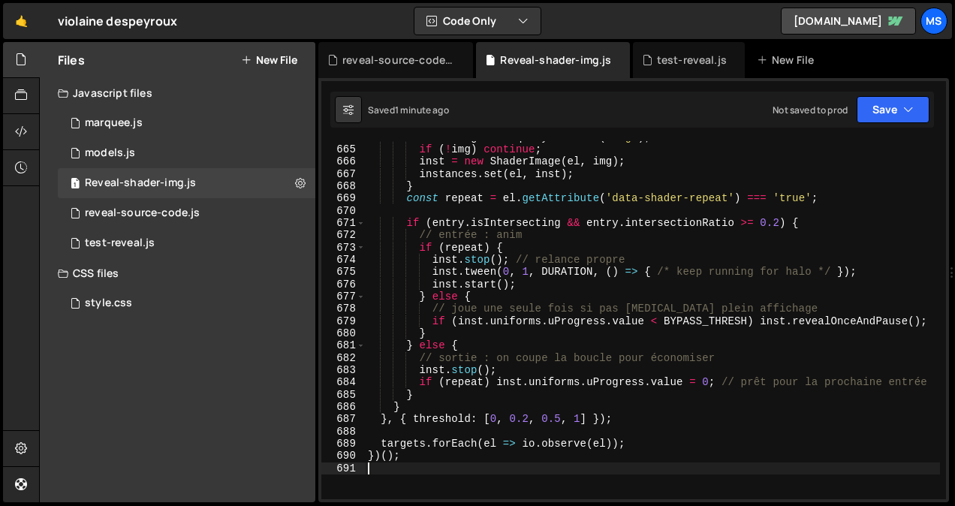
click at [629, 176] on div "const img = el . querySelector ( 'img' ) ; if ( ! img ) continue ; inst = new S…" at bounding box center [652, 322] width 575 height 383
type textarea "instances.set(el, inst);"
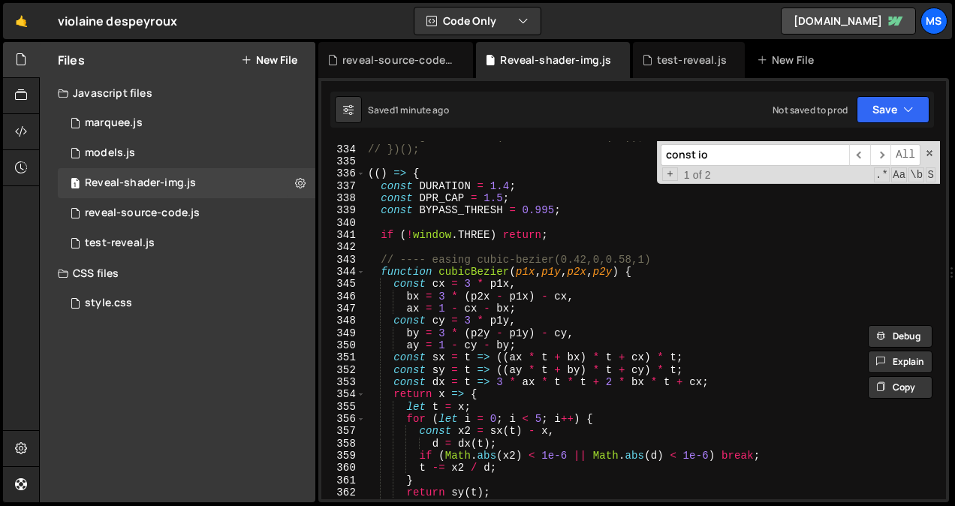
scroll to position [4181, 0]
type input "const io"
click at [888, 155] on span "​" at bounding box center [880, 155] width 21 height 22
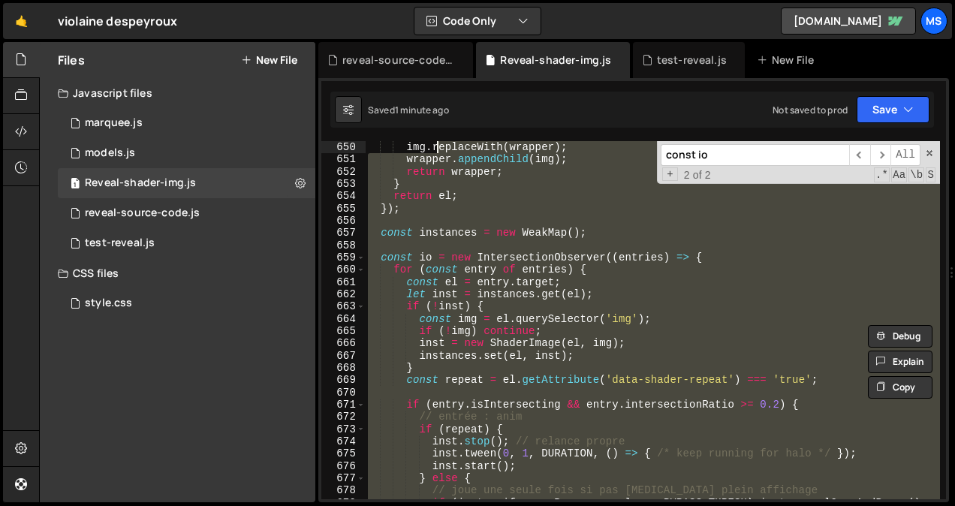
scroll to position [8107, 0]
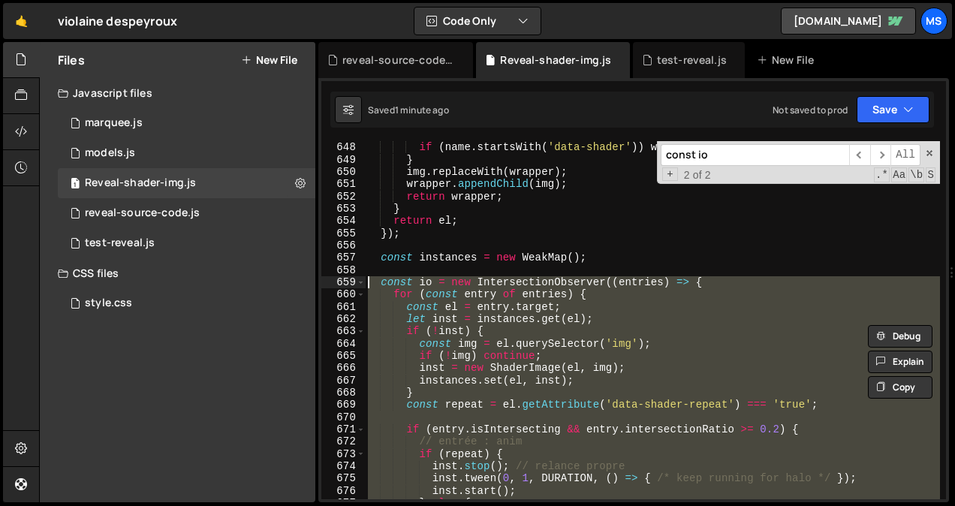
drag, startPoint x: 622, startPoint y: 423, endPoint x: 369, endPoint y: 286, distance: 287.6
click at [369, 286] on div "if ( name . startsWith ( 'data-shader' )) wrapper . setAttribute ( name , value…" at bounding box center [652, 332] width 575 height 383
type textarea "const io = new IntersectionObserver((entries) => { for (const entry of entries)…"
paste textarea
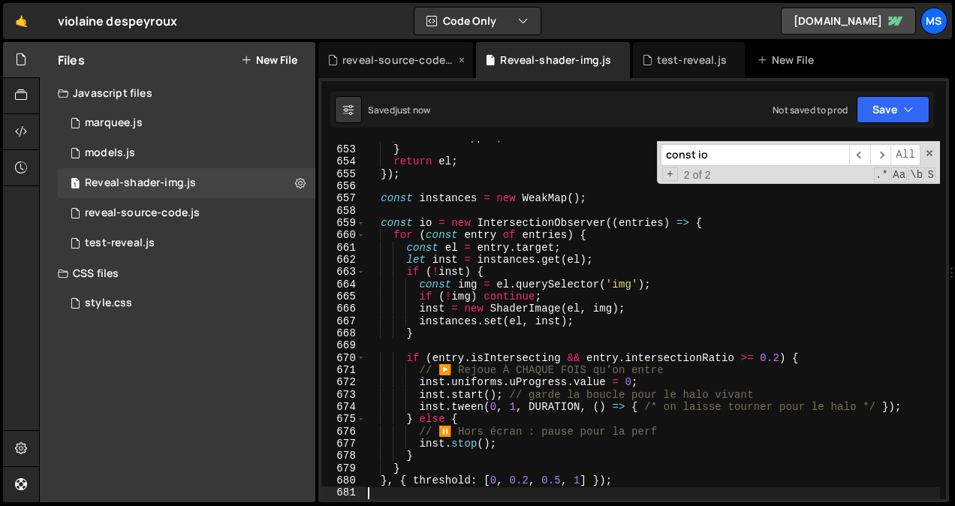
scroll to position [8388, 0]
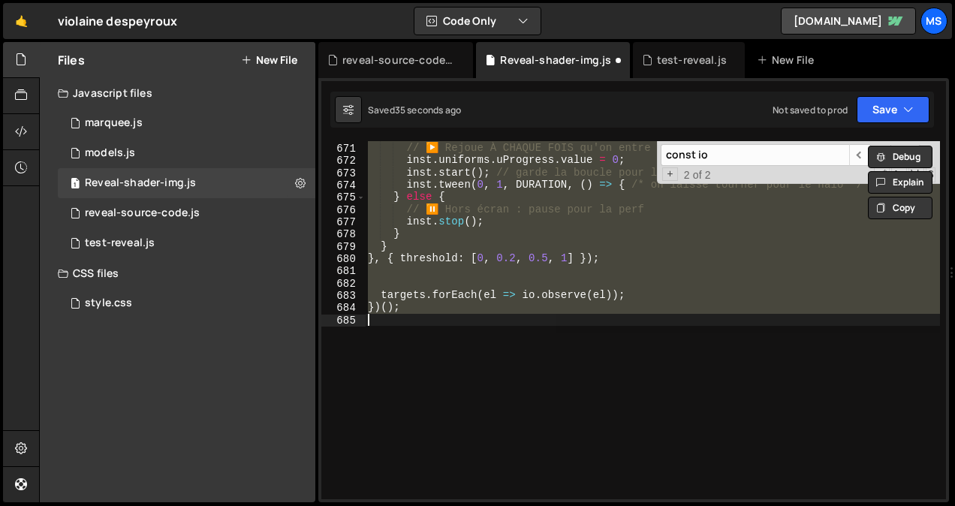
click at [672, 294] on div "if ( entry . isIntersecting && entry . intersectionRatio >= 0.2 ) { // ▶️ Rejou…" at bounding box center [652, 320] width 575 height 358
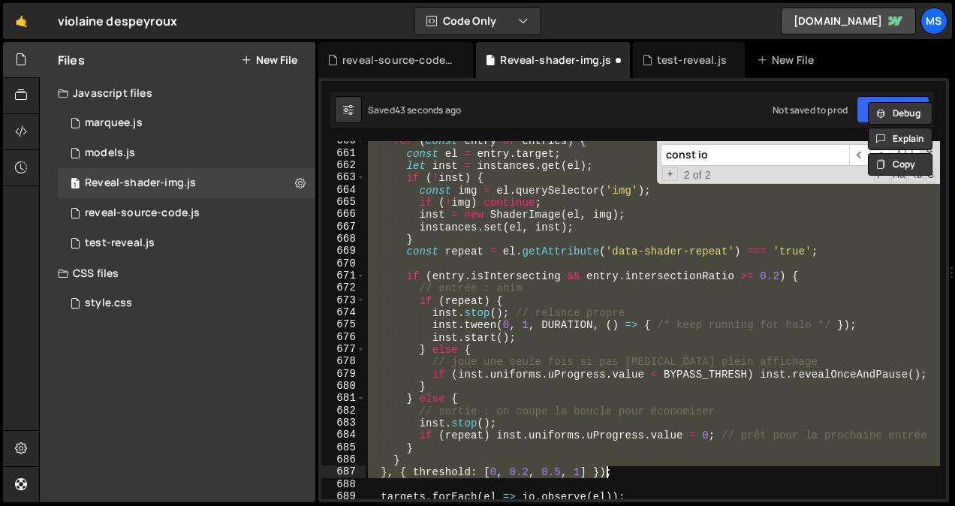
scroll to position [8258, 0]
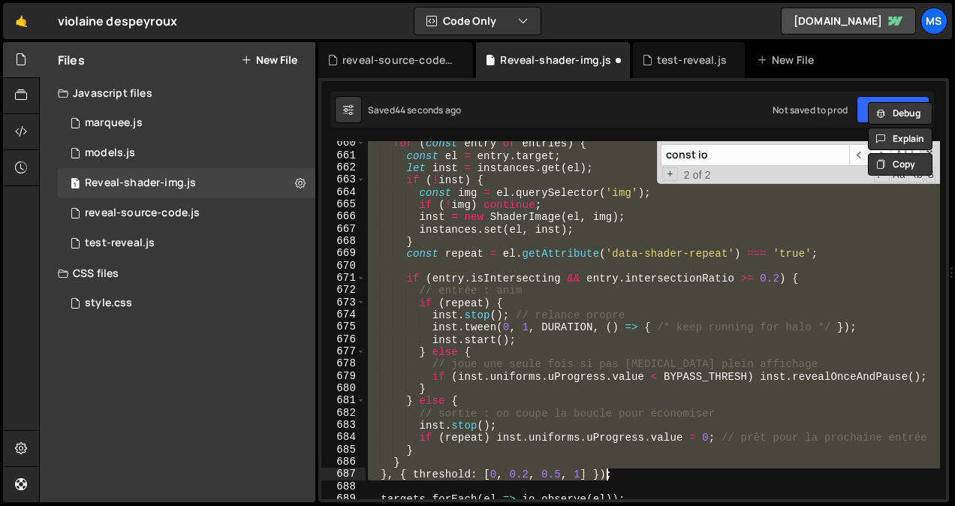
click at [672, 294] on div "for ( const entry of entries ) { const el = entry . target ; let inst = instanc…" at bounding box center [652, 320] width 575 height 358
type textarea "// entrée : anim"
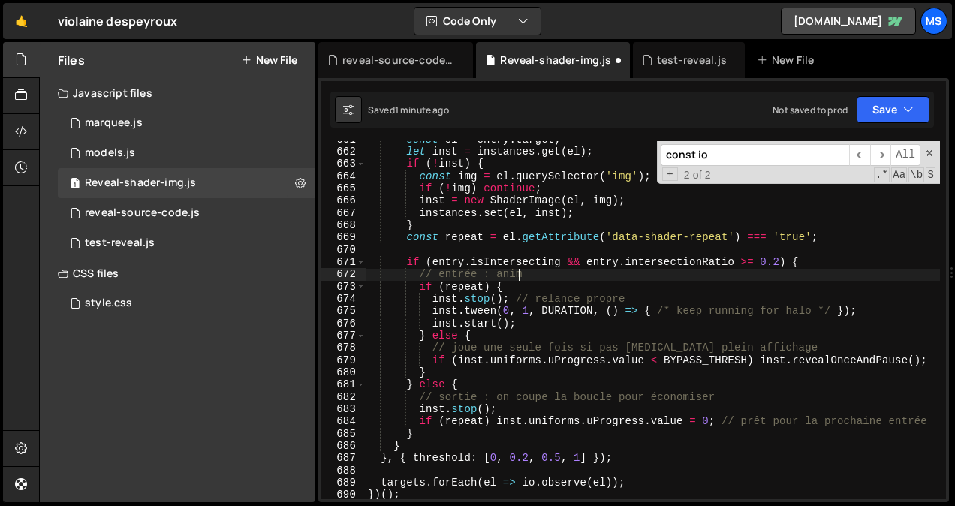
scroll to position [8275, 0]
drag, startPoint x: 744, startPoint y: 152, endPoint x: 544, endPoint y: 110, distance: 204.9
click at [544, 110] on div "Debug Explain Copy reveal-source-code.js Reveal-shader-img.js test-reveal.js Ne…" at bounding box center [633, 272] width 631 height 461
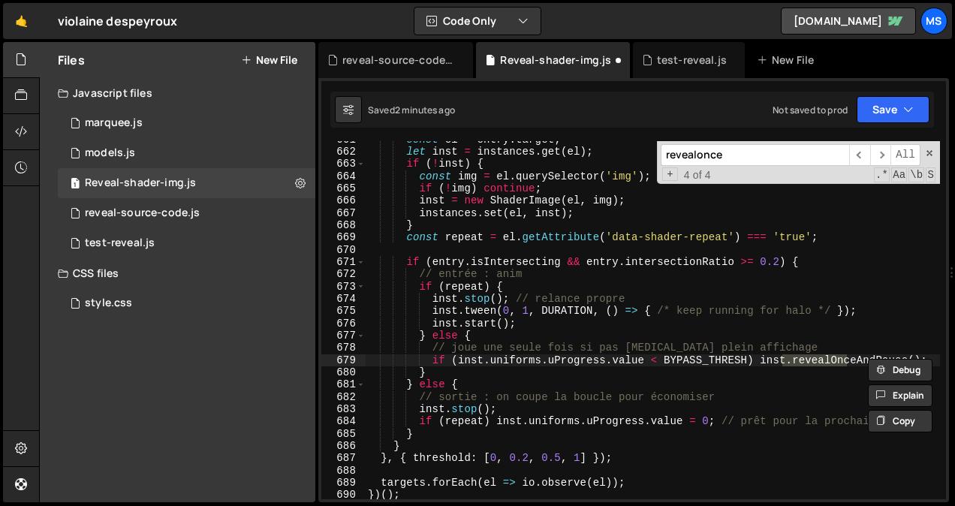
click at [704, 158] on input "revealonce" at bounding box center [755, 155] width 188 height 22
click at [756, 158] on input "revealOnce" at bounding box center [755, 155] width 188 height 22
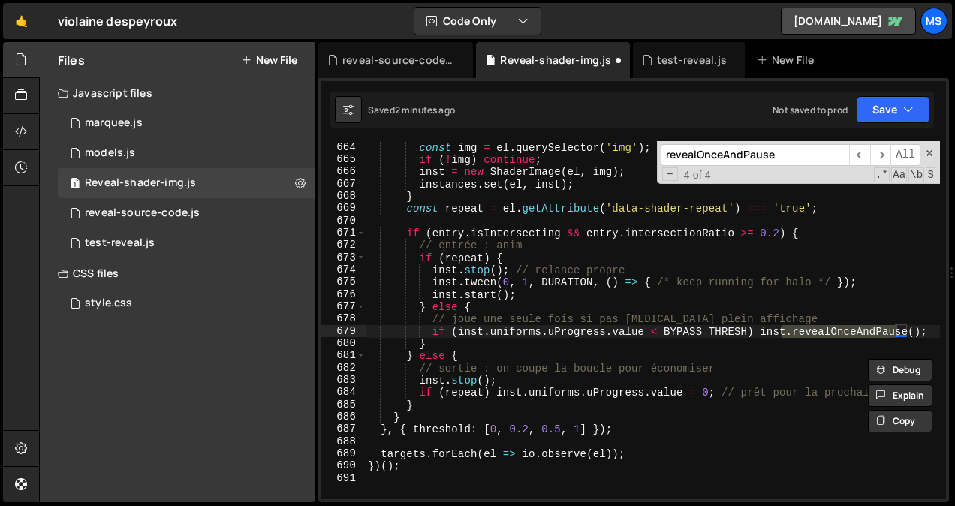
scroll to position [8306, 0]
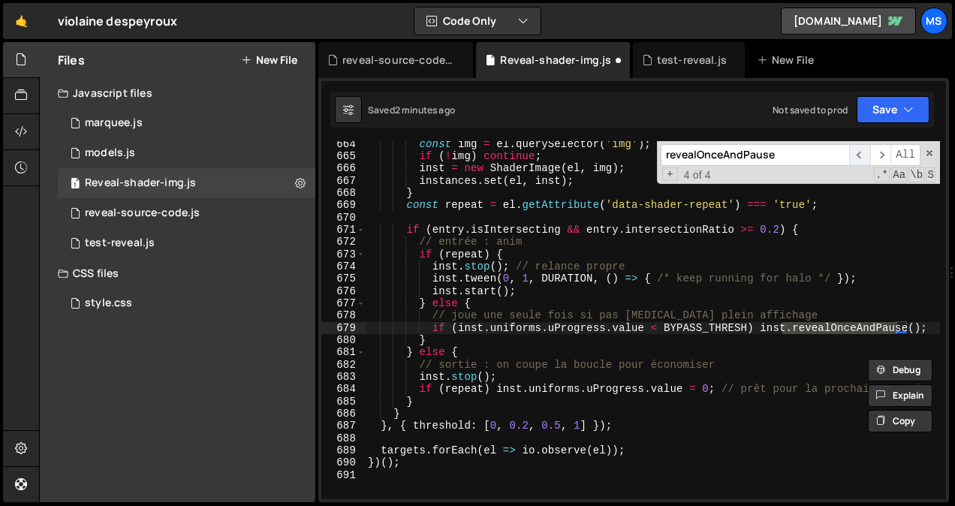
type input "revealOnceAndPause"
click at [864, 158] on span "​" at bounding box center [859, 155] width 21 height 22
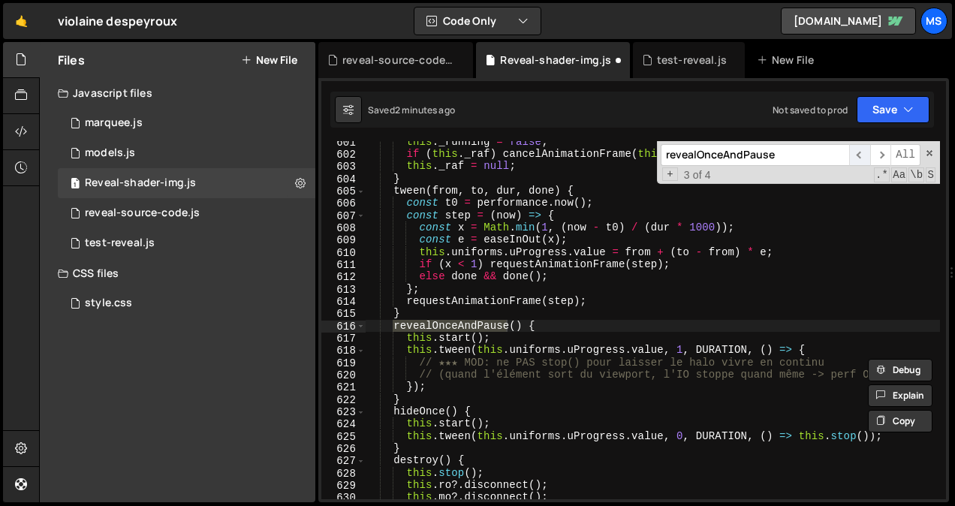
scroll to position [7536, 0]
click at [861, 159] on span "​" at bounding box center [859, 155] width 21 height 22
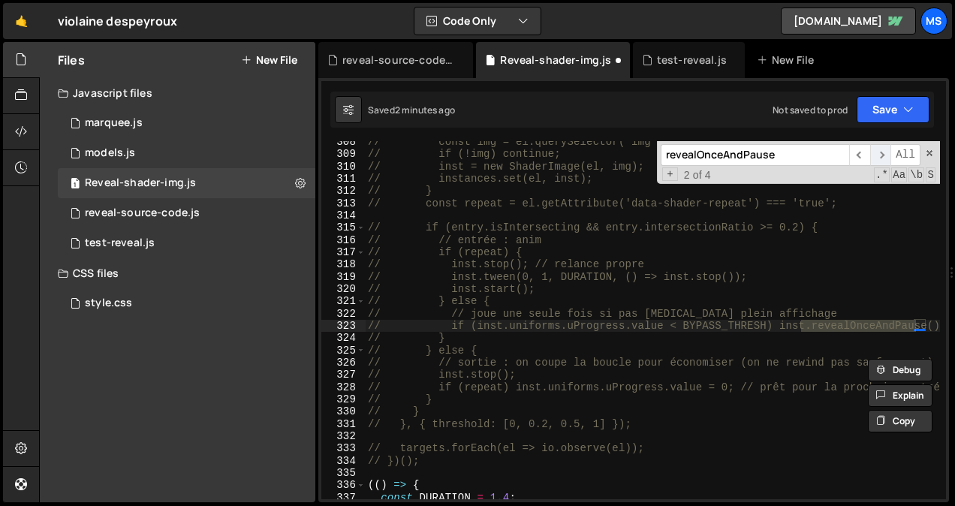
click at [882, 158] on span "​" at bounding box center [880, 155] width 21 height 22
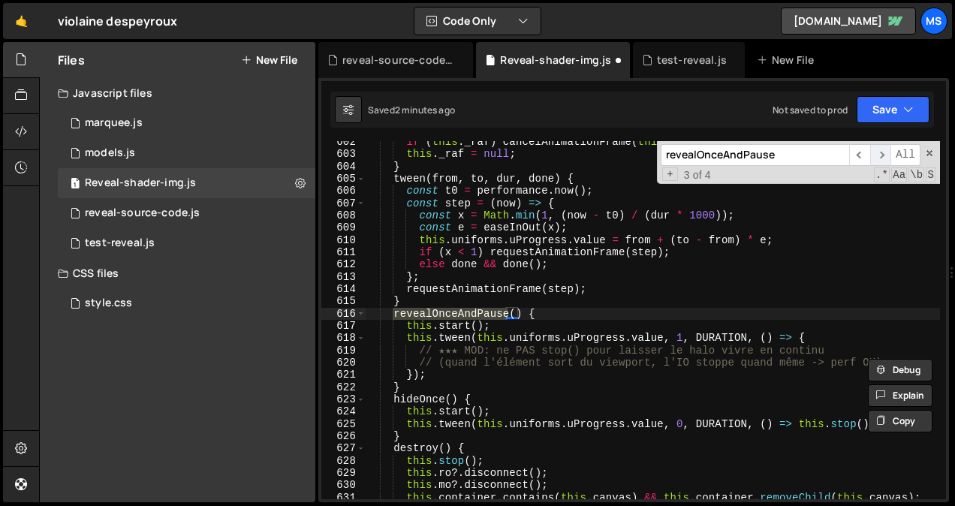
scroll to position [7548, 0]
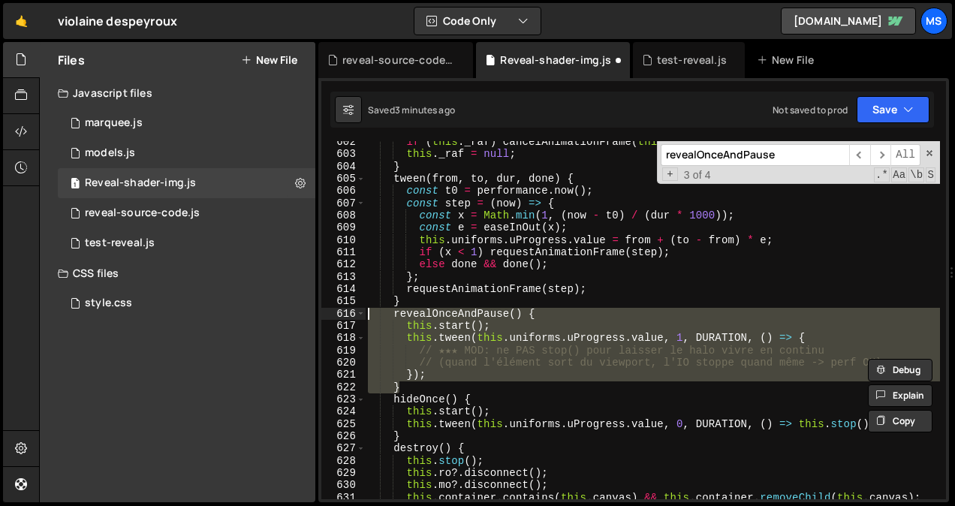
drag, startPoint x: 405, startPoint y: 390, endPoint x: 369, endPoint y: 315, distance: 83.0
click at [369, 315] on div "if ( this . _raf ) cancelAnimationFrame ( this . _raf ) ; this . _raf = null ; …" at bounding box center [652, 327] width 575 height 383
type textarea "revealOnceAndPause() { this.start();"
paste textarea
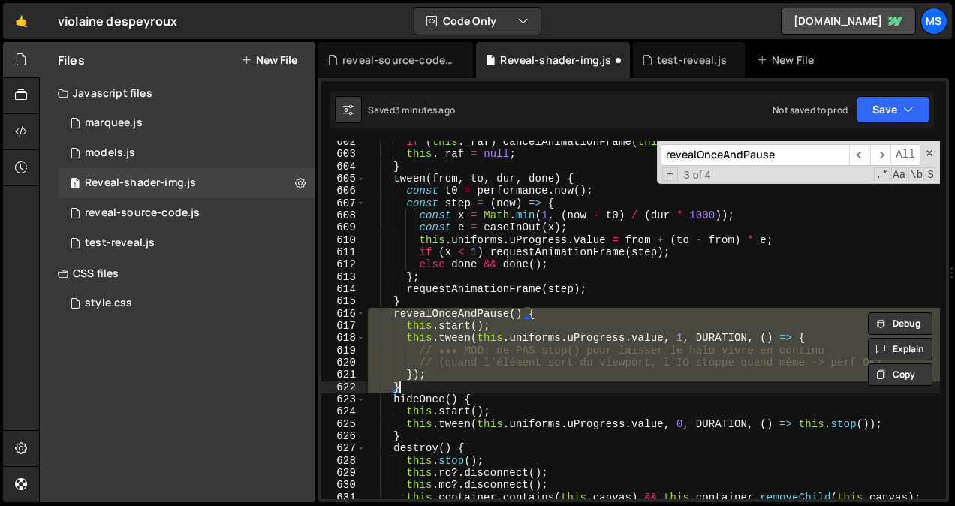
type textarea "})();"
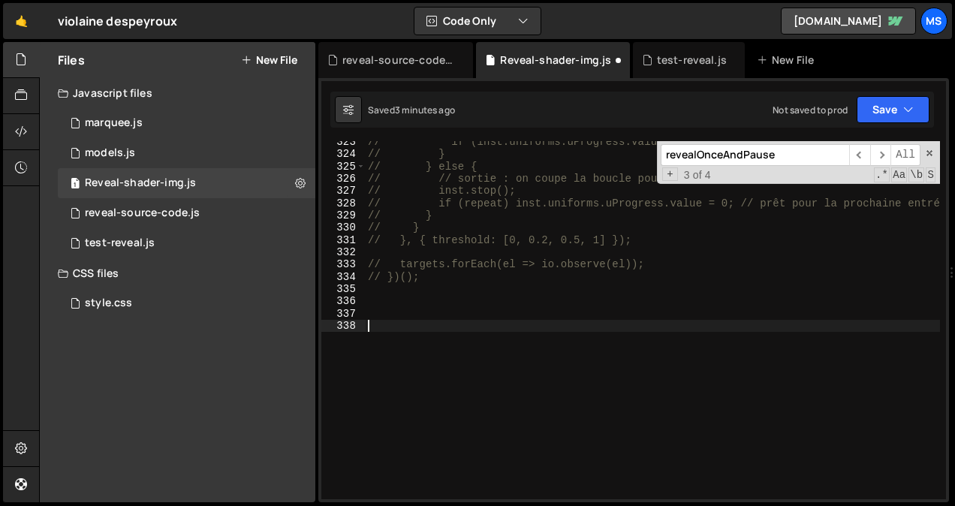
scroll to position [4052, 0]
type textarea "})();"
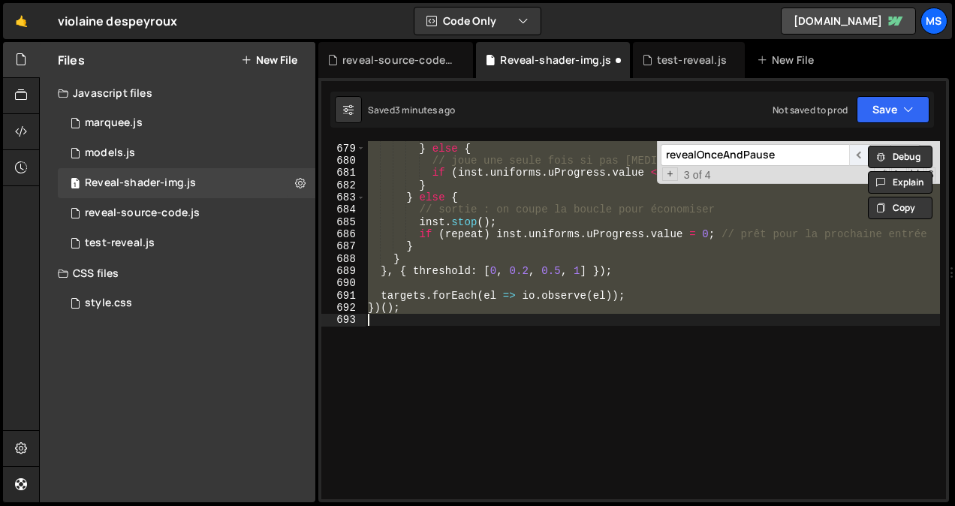
click at [858, 155] on span "​" at bounding box center [859, 155] width 21 height 22
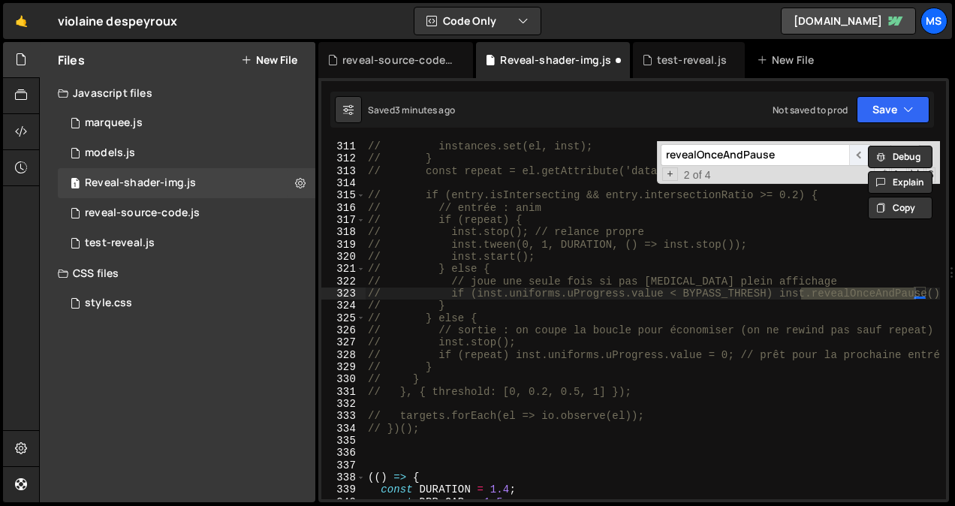
scroll to position [3901, 0]
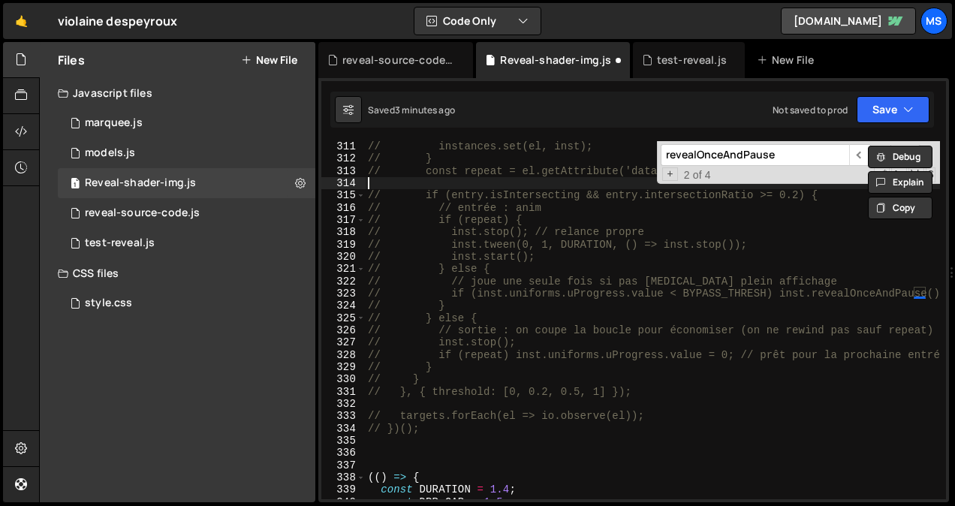
click at [797, 187] on div "// instances.set(el, inst); // } // const repeat = el.getAttribute('data-shader…" at bounding box center [652, 331] width 575 height 383
click at [889, 146] on span "​" at bounding box center [880, 155] width 21 height 22
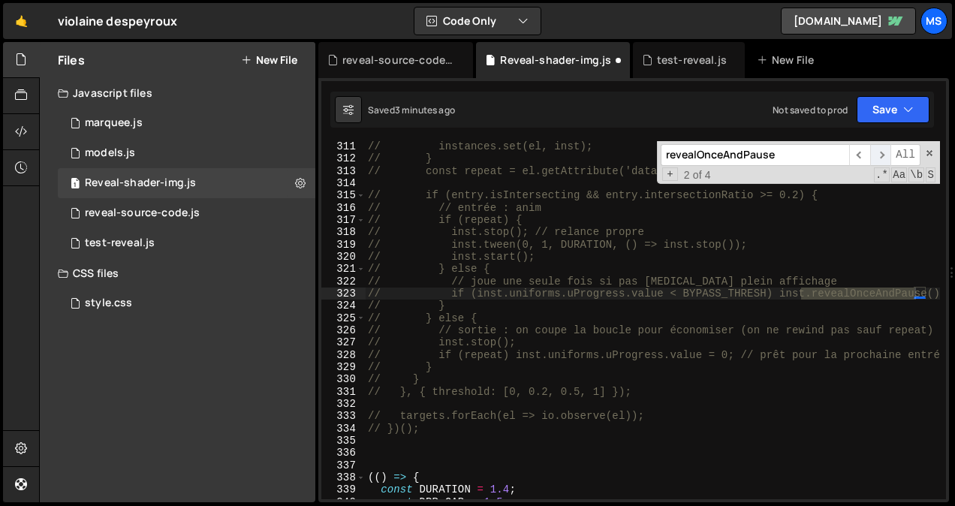
click at [886, 149] on span "​" at bounding box center [880, 155] width 21 height 22
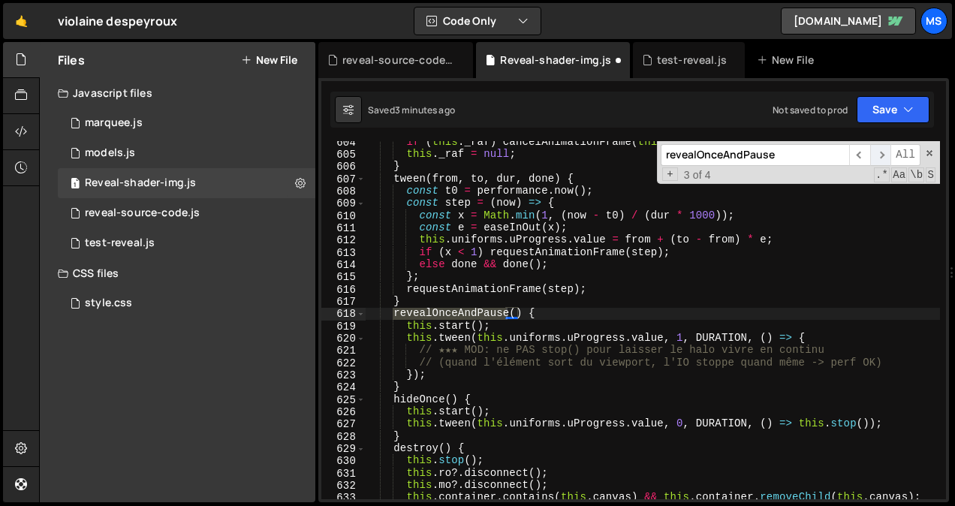
scroll to position [7573, 0]
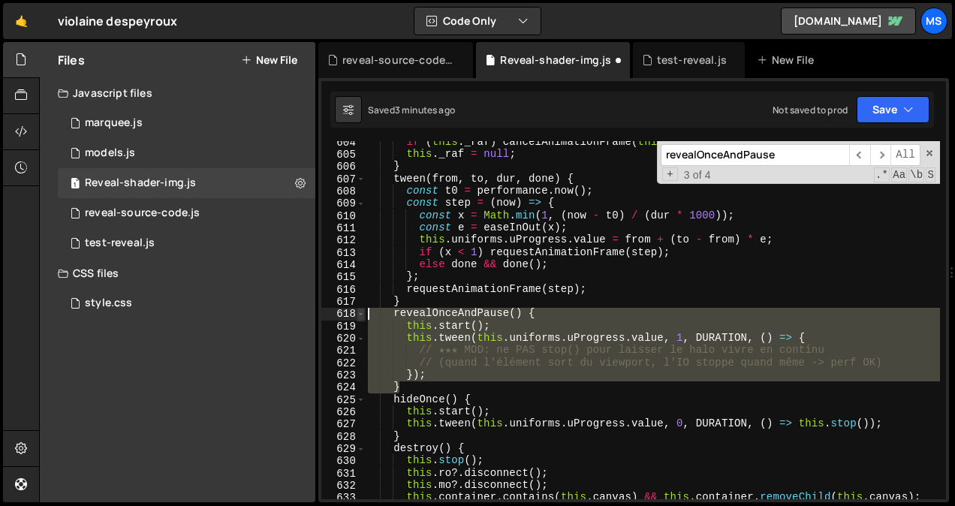
drag, startPoint x: 415, startPoint y: 390, endPoint x: 363, endPoint y: 312, distance: 93.5
click at [363, 312] on div "} 604 605 606 607 608 609 610 611 612 613 614 615 616 617 618 619 620 621 622 6…" at bounding box center [633, 320] width 625 height 358
type textarea "revealOnceAndPause() { this.start();"
paste textarea
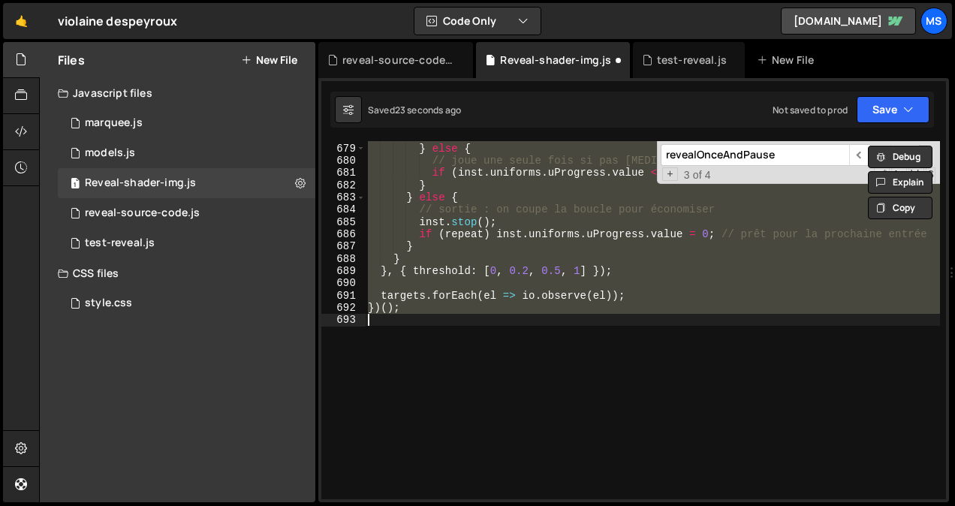
type textarea "}); }"
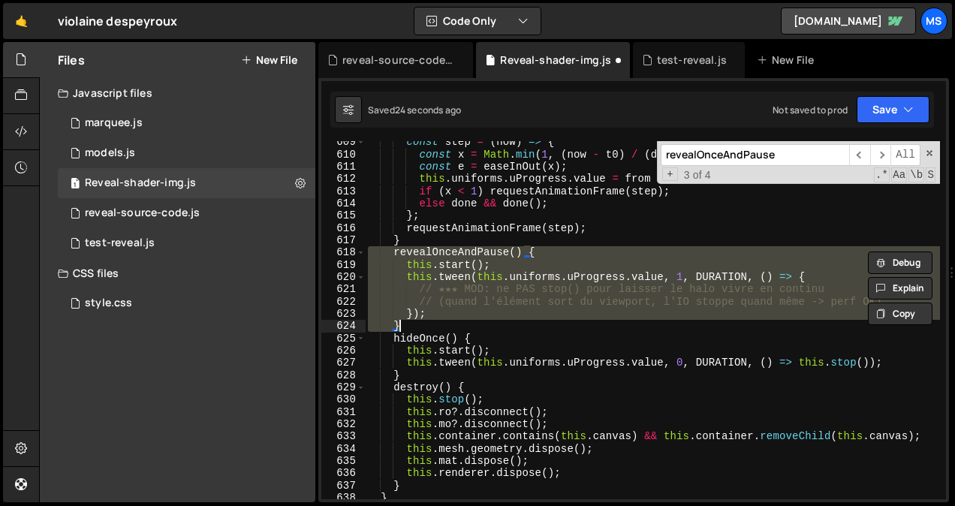
scroll to position [4052, 0]
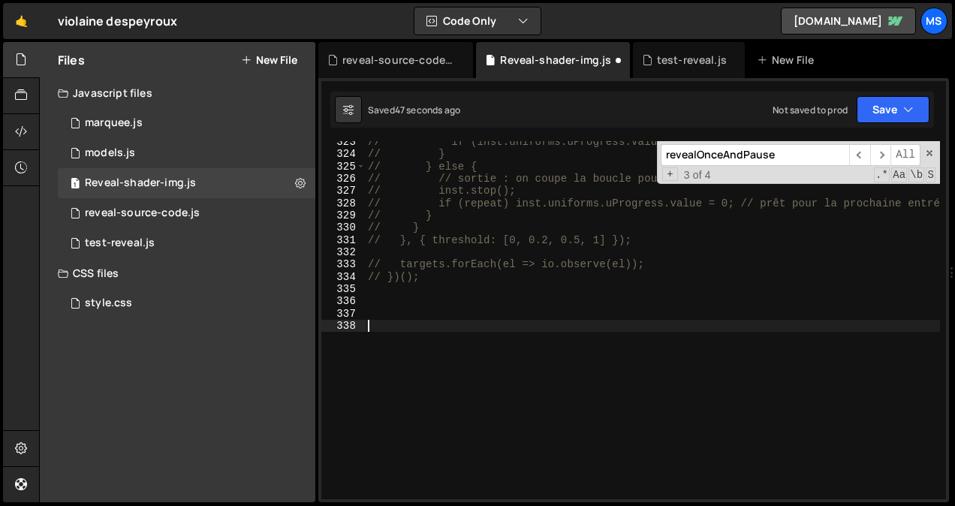
paste textarea "});"
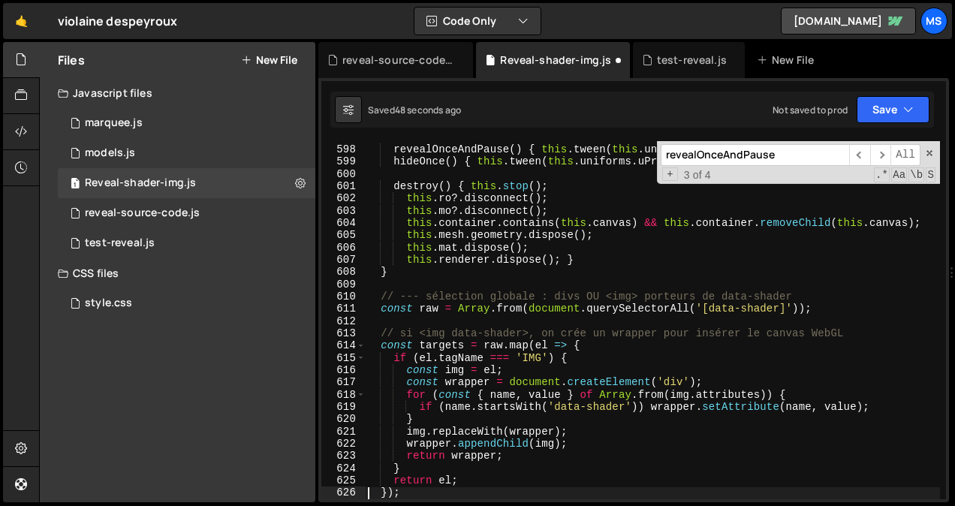
scroll to position [7503, 0]
click at [458, 330] on div "revealOnceAndPause ( ) { this . tween ( this . uniforms . uProgress . value , 1…" at bounding box center [652, 322] width 575 height 383
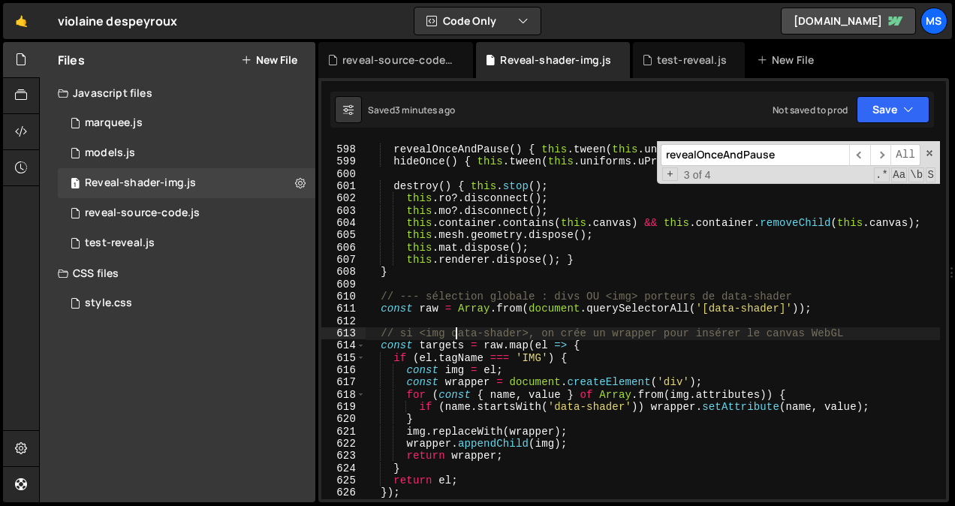
type textarea "})();"
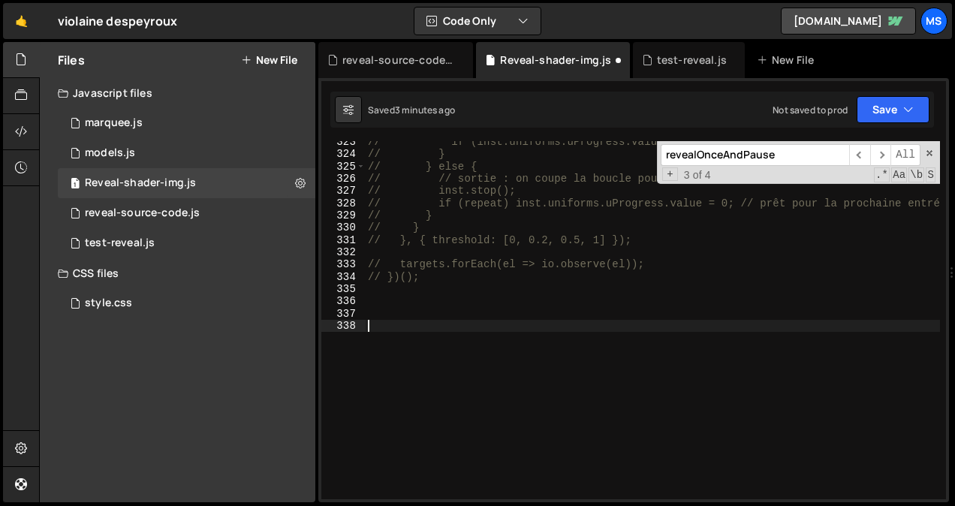
paste textarea "});"
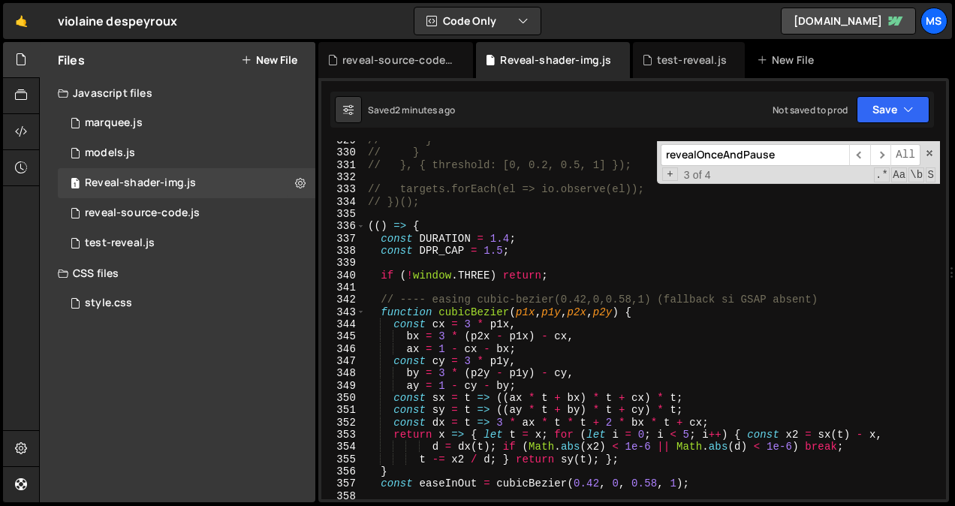
scroll to position [4128, 0]
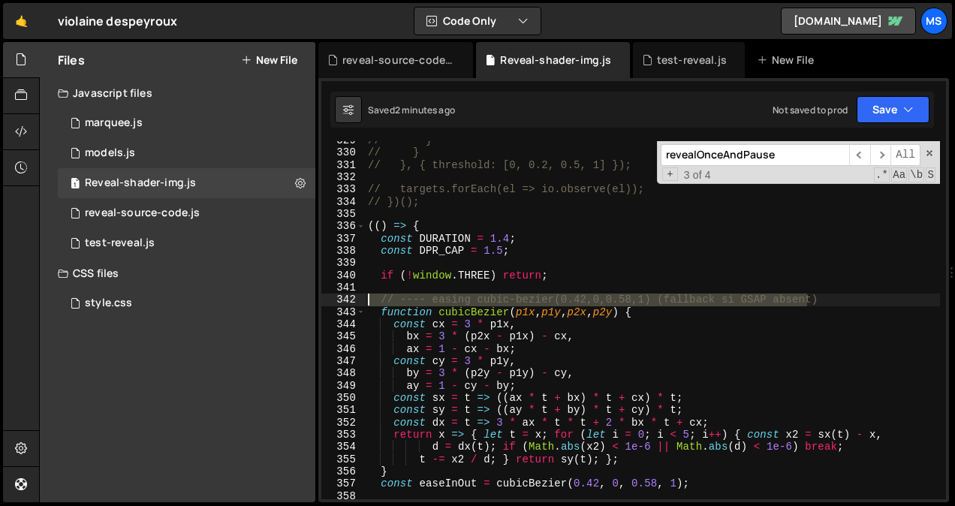
drag, startPoint x: 832, startPoint y: 297, endPoint x: 370, endPoint y: 298, distance: 461.8
click at [370, 298] on div "// } // } // }, { threshold: [0, 0.2, 0.5, 1] }); // targets.forEach(el => io.o…" at bounding box center [652, 325] width 575 height 383
type textarea "// ---- easing cubic-bezier(0.42,0,0.58,1) (fallback si GSAP absent)"
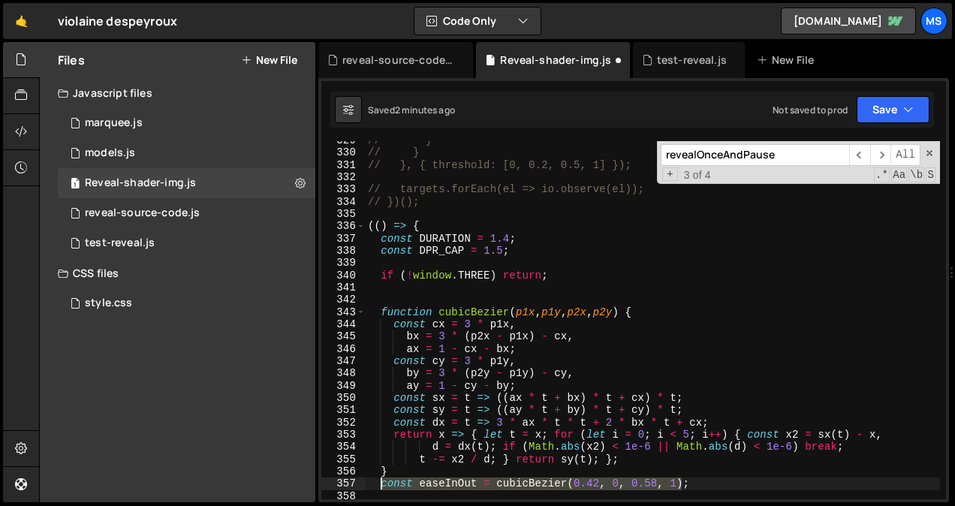
drag, startPoint x: 696, startPoint y: 484, endPoint x: 381, endPoint y: 484, distance: 314.6
click at [381, 484] on div "// } // } // }, { threshold: [0, 0.2, 0.5, 1] }); // targets.forEach(el => io.o…" at bounding box center [652, 325] width 575 height 383
type textarea "const easeInOut = cubicBezier(0.42, 0, 0.58, 1);"
paste textarea
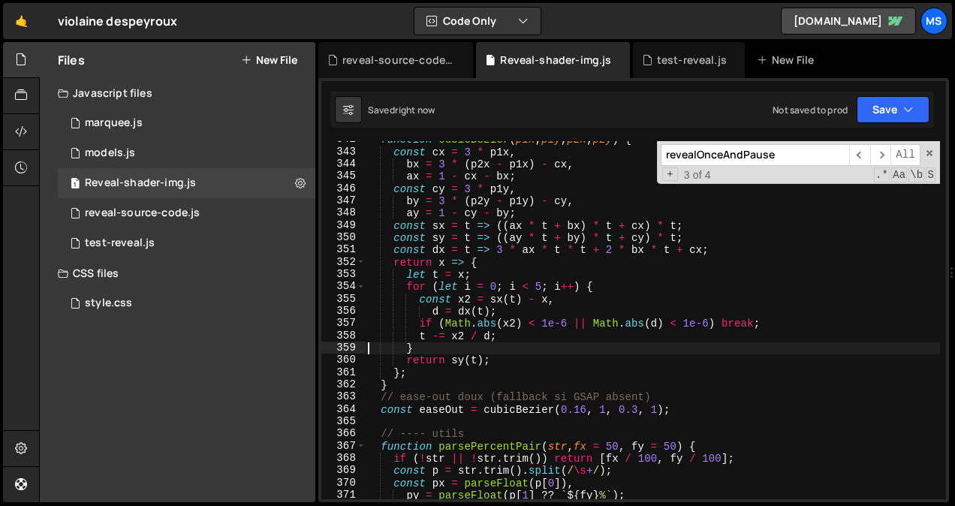
scroll to position [4288, 0]
click at [519, 311] on div "function cubicBezier ( p1x , p1y , p2x , p2y ) { const cx = 3 * p1x , bx = 3 * …" at bounding box center [652, 325] width 575 height 383
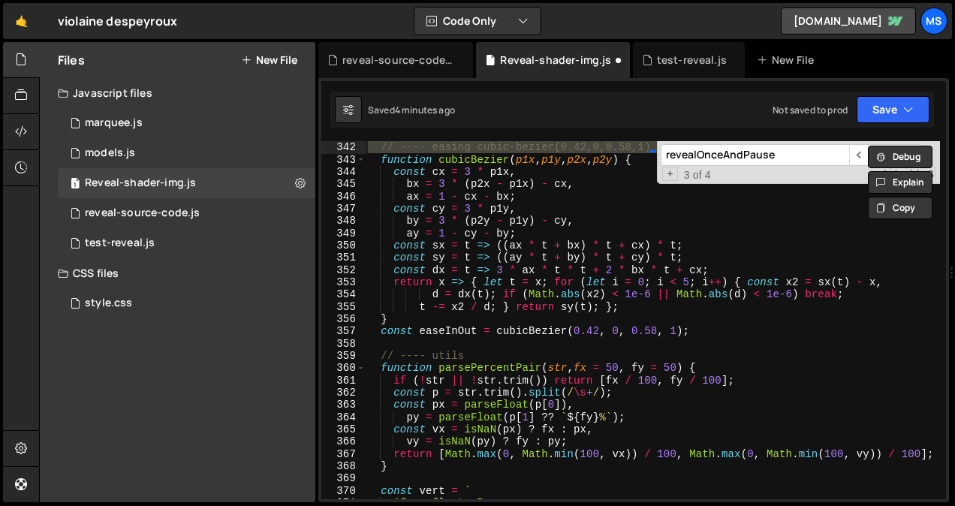
type textarea "})();"
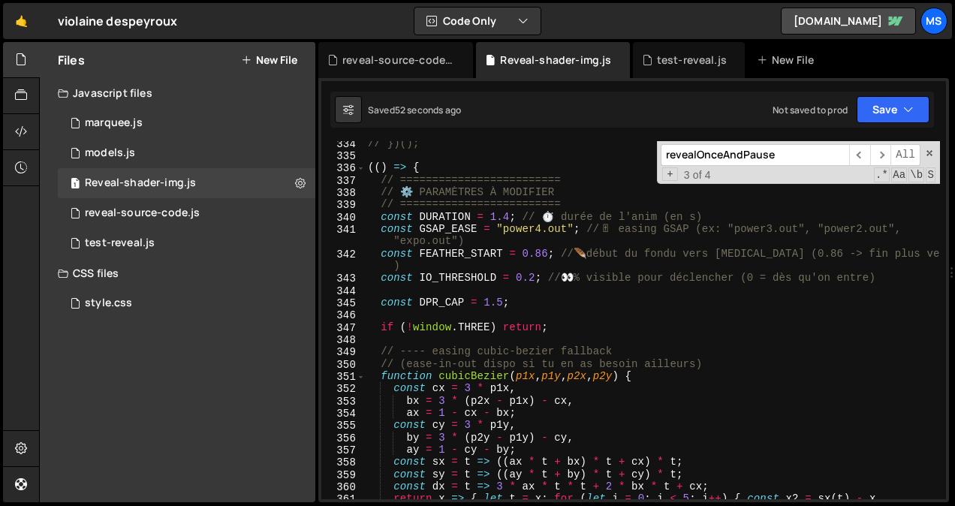
scroll to position [4187, 0]
click at [507, 216] on div "// })(); (( ) => { // ========================= // ⚙️ PARAMÈTRES À MODIFIER // …" at bounding box center [652, 328] width 575 height 383
click at [836, 330] on div "// })(); (( ) => { // ========================= // ⚙️ PARAMÈTRES À MODIFIER // …" at bounding box center [652, 328] width 575 height 383
click at [539, 250] on div "// })(); (( ) => { // ========================= // ⚙️ PARAMÈTRES À MODIFIER // …" at bounding box center [652, 328] width 575 height 383
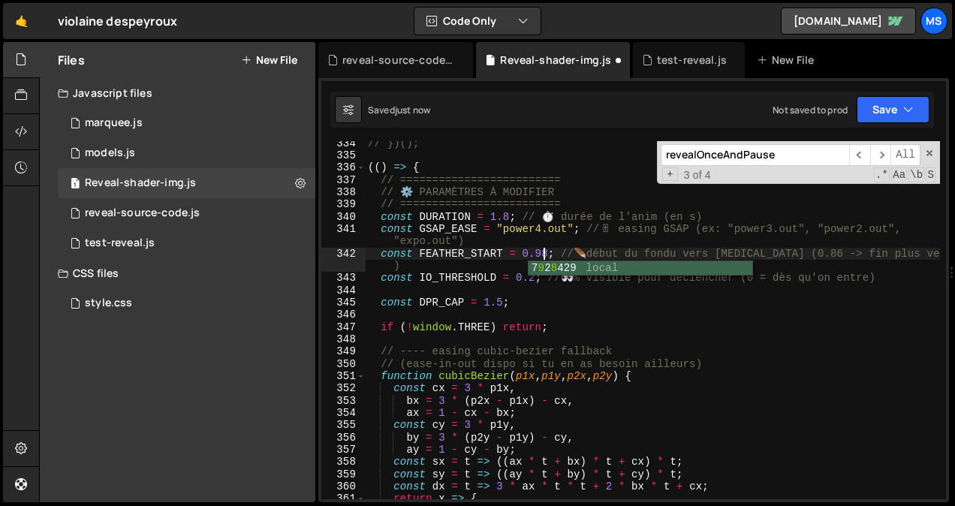
scroll to position [0, 12]
click at [494, 213] on div "// })(); (( ) => { // ========================= // ⚙️ PARAMÈTRES À MODIFIER // …" at bounding box center [652, 328] width 575 height 383
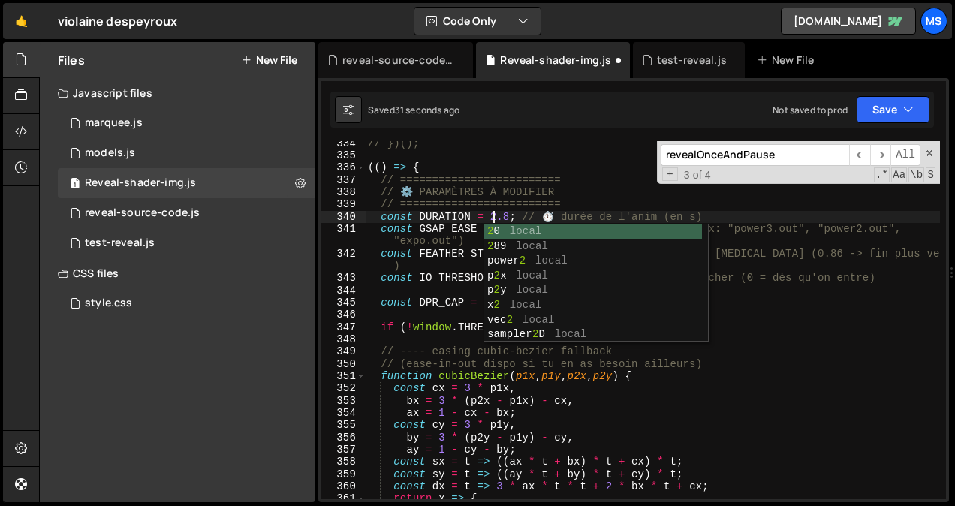
scroll to position [0, 9]
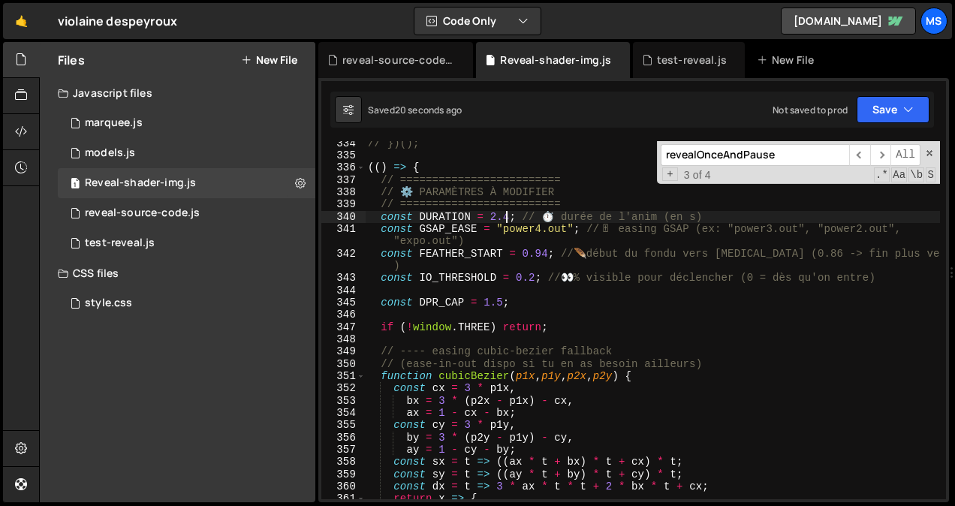
click at [531, 283] on div "// })(); (( ) => { // ========================= // ⚙️ PARAMÈTRES À MODIFIER // …" at bounding box center [652, 328] width 575 height 383
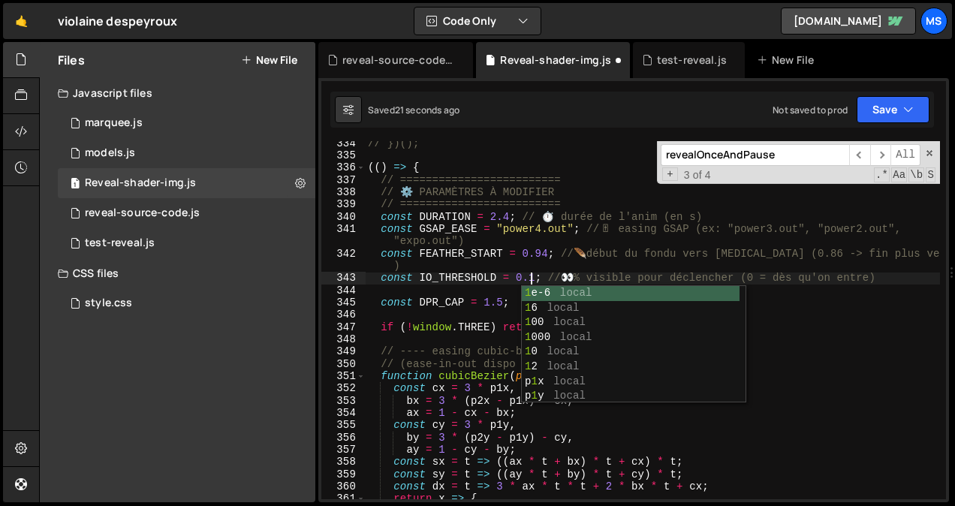
scroll to position [0, 11]
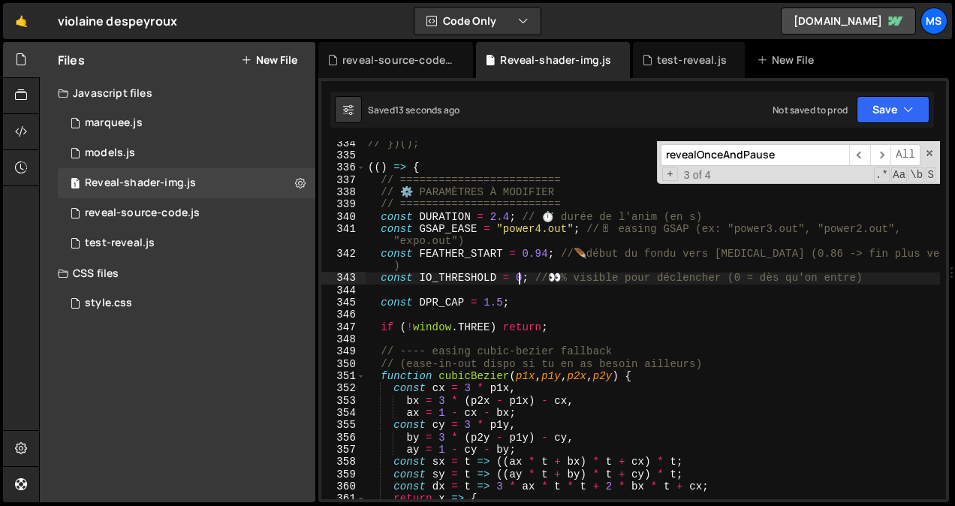
click at [537, 255] on div "// })(); (( ) => { // ========================= // ⚙️ PARAMÈTRES À MODIFIER // …" at bounding box center [652, 328] width 575 height 383
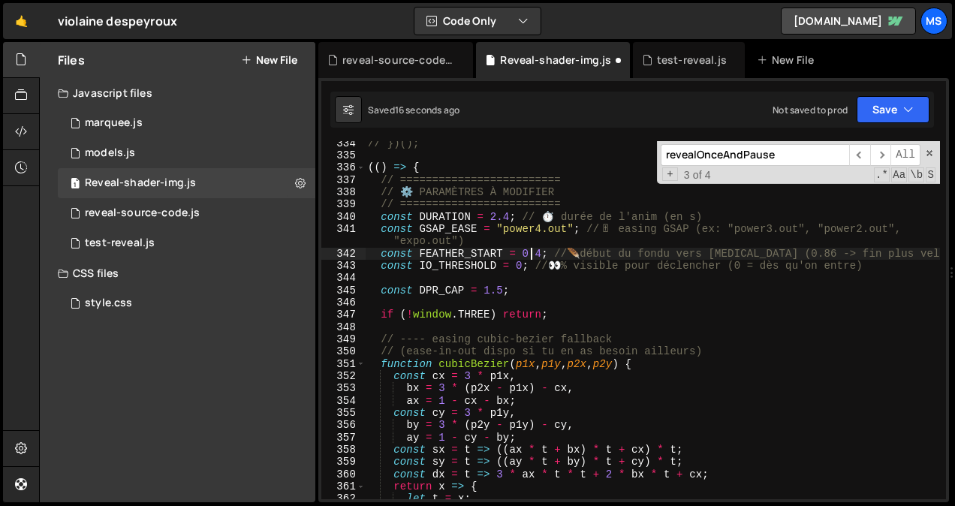
scroll to position [0, 11]
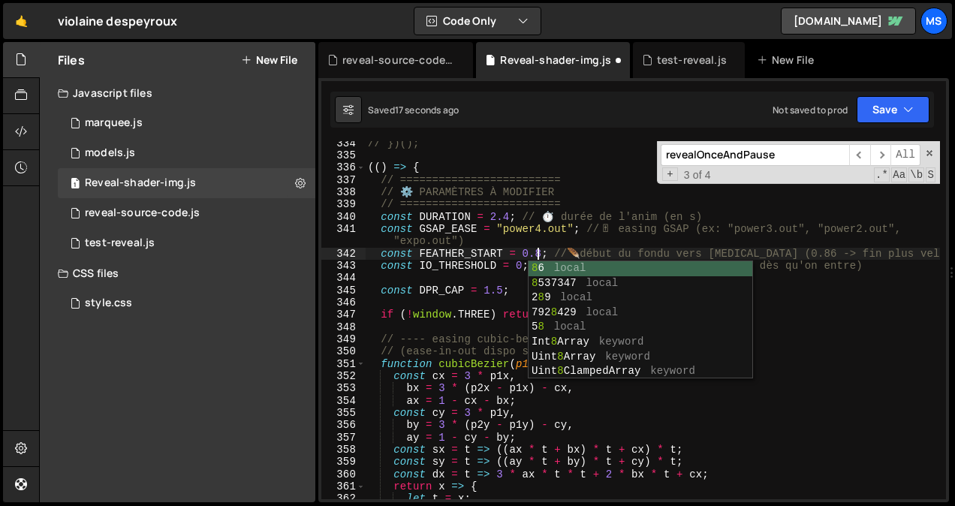
type textarea "const FEATHER_START = 0.88; // 🪶 début du fondu vers [MEDICAL_DATA] (0.86 -> fi…"
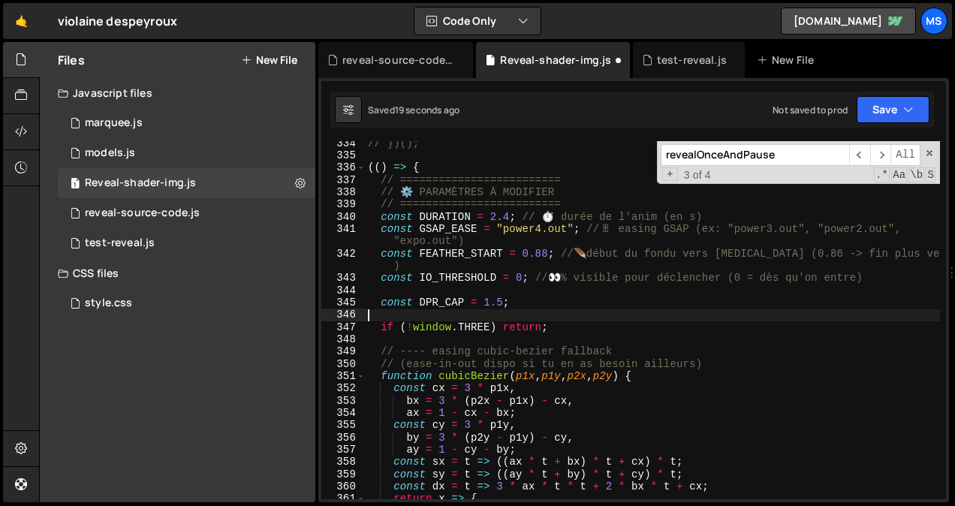
click at [580, 313] on div "// })(); (( ) => { // ========================= // ⚙️ PARAMÈTRES À MODIFIER // …" at bounding box center [652, 328] width 575 height 383
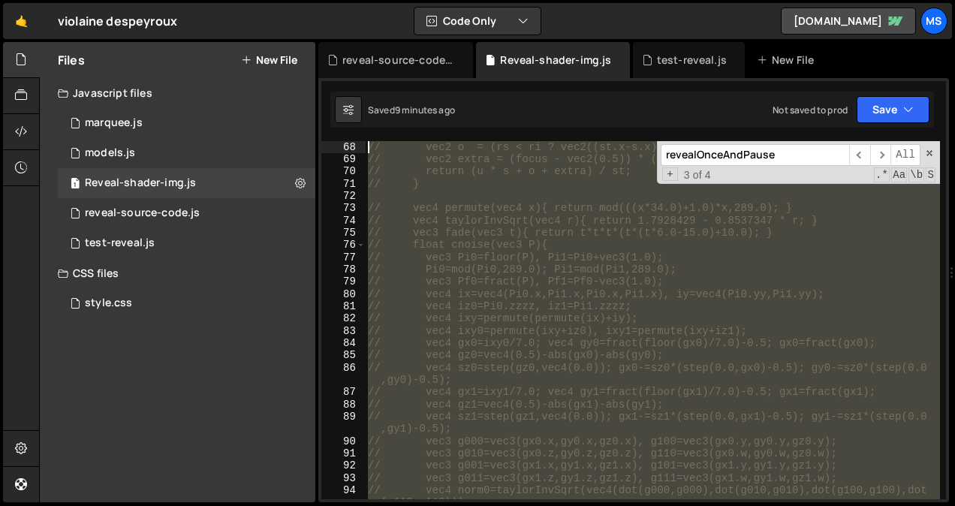
scroll to position [0, 0]
drag, startPoint x: 437, startPoint y: 329, endPoint x: 300, endPoint y: -56, distance: 408.1
click at [300, 0] on html "Projects [GEOGRAPHIC_DATA] Blog ms Projects Your Teams Invite team member Accou…" at bounding box center [477, 253] width 955 height 506
type textarea "// (() => { // const DURATION = 1.4;"
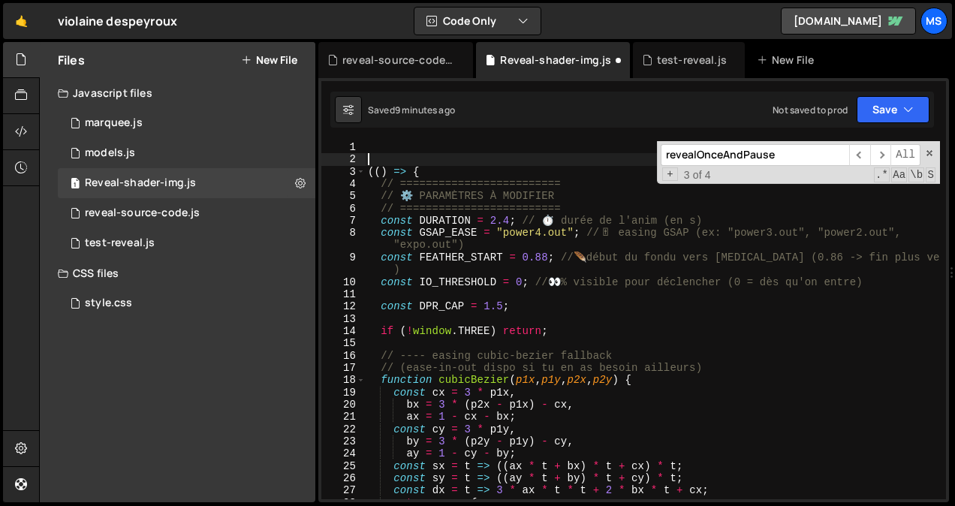
type textarea "(() => {"
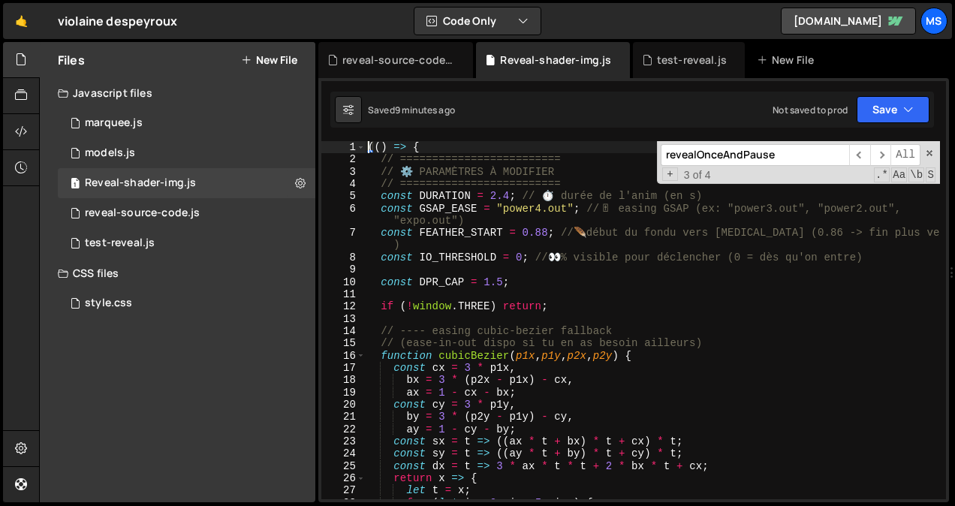
click at [274, 62] on button "New File" at bounding box center [269, 60] width 56 height 12
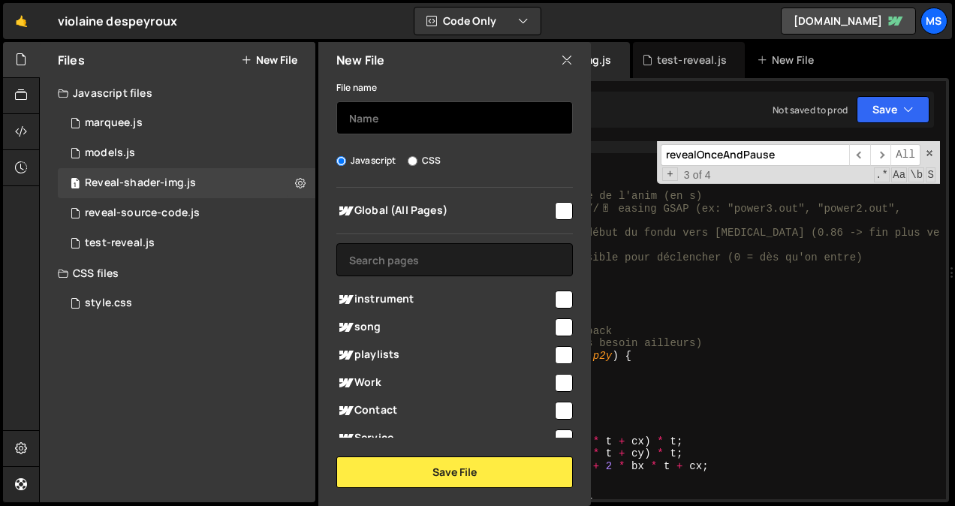
click at [390, 117] on input "text" at bounding box center [454, 117] width 237 height 33
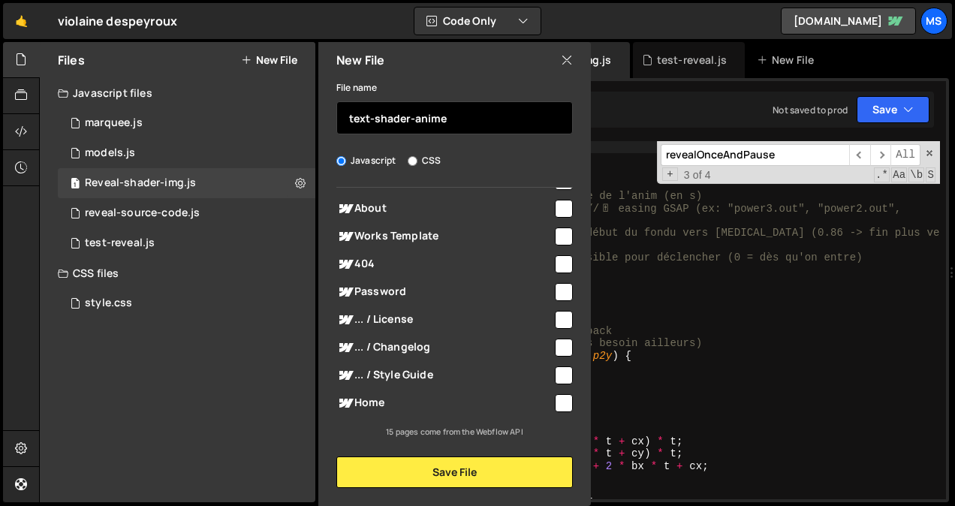
type input "text-shader-anime"
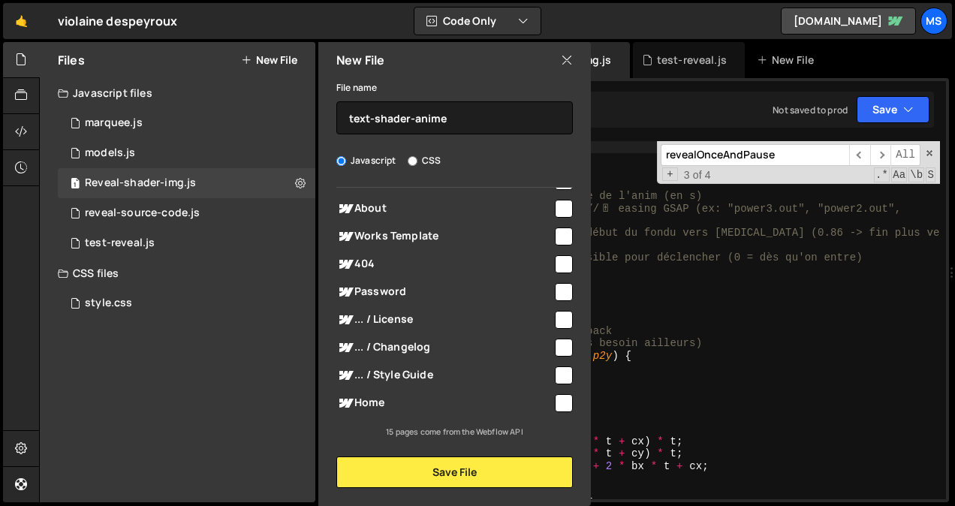
click at [555, 406] on input "checkbox" at bounding box center [564, 403] width 18 height 18
checkbox input "true"
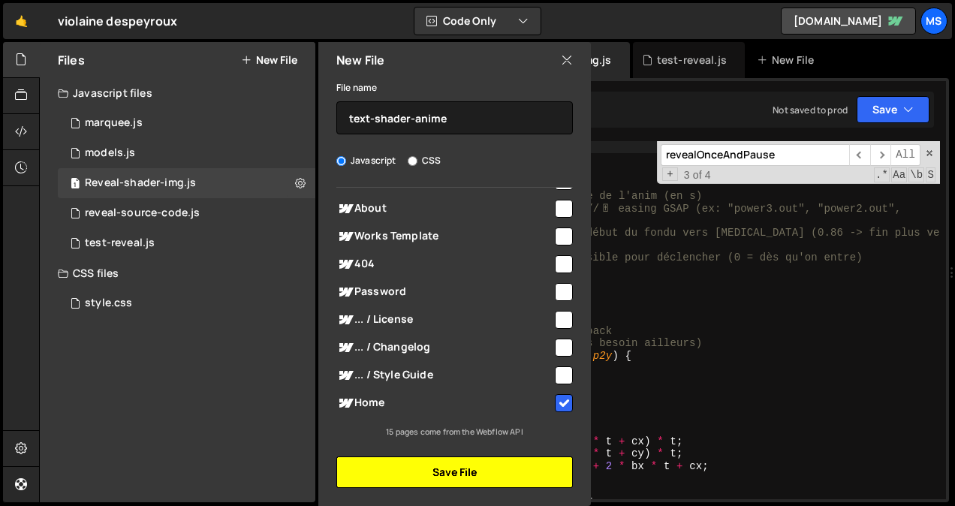
click at [448, 466] on button "Save File" at bounding box center [454, 473] width 237 height 32
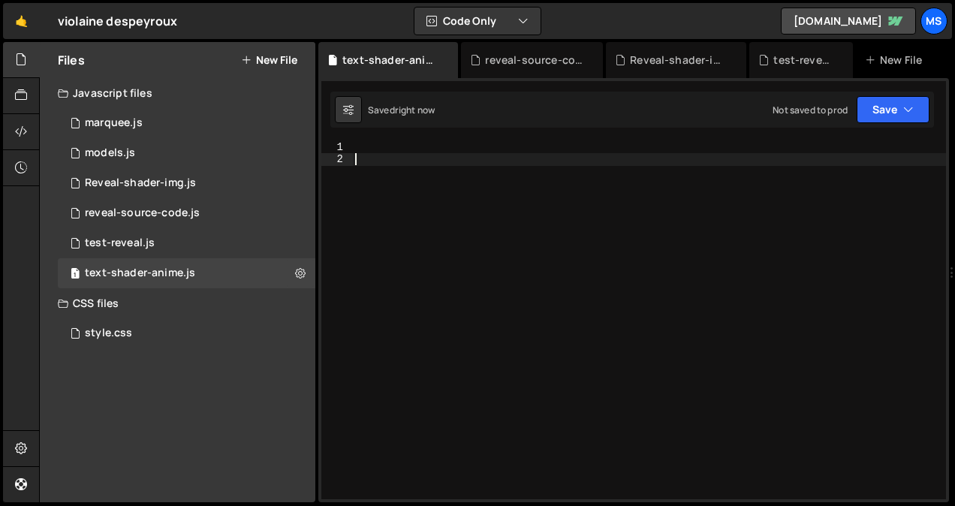
click at [450, 366] on div at bounding box center [649, 332] width 594 height 383
paste textarea "}"
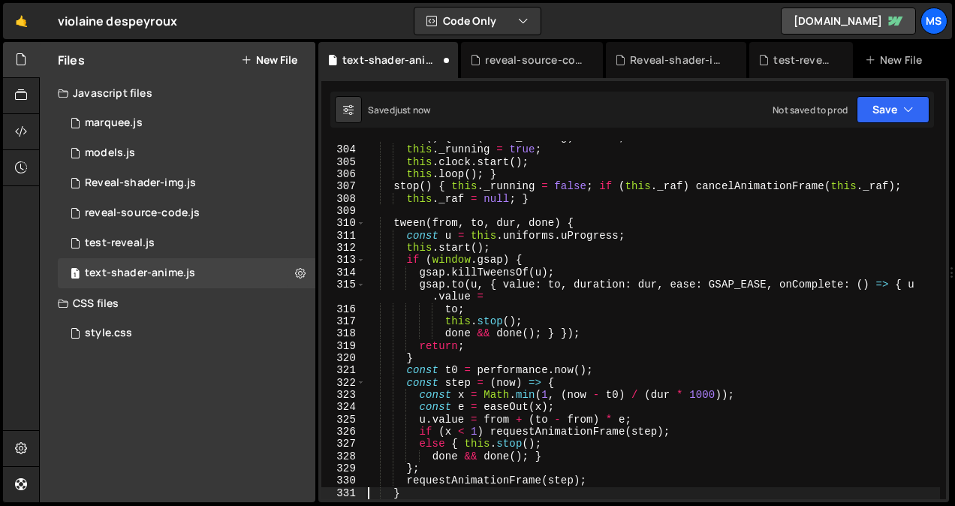
scroll to position [3800, 0]
type textarea "})();"
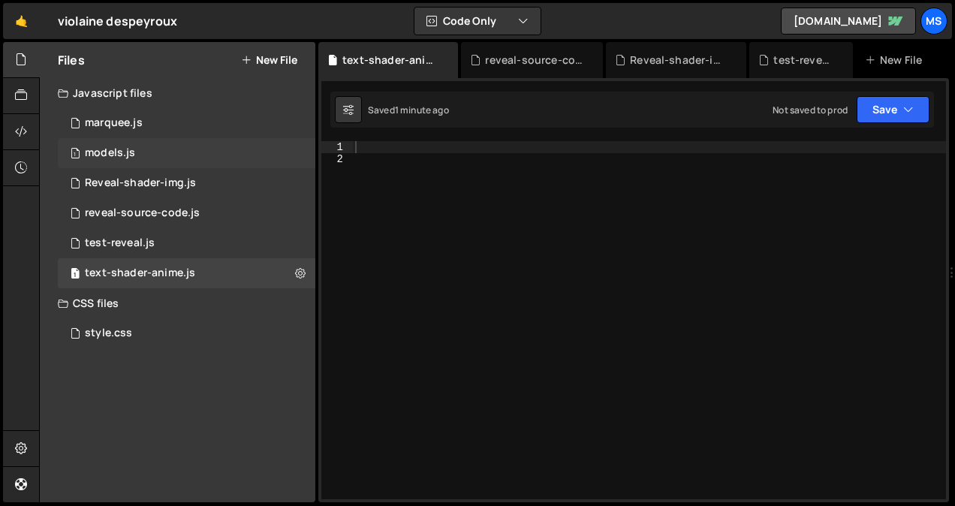
click at [300, 139] on div "1 models.js 0" at bounding box center [187, 153] width 258 height 30
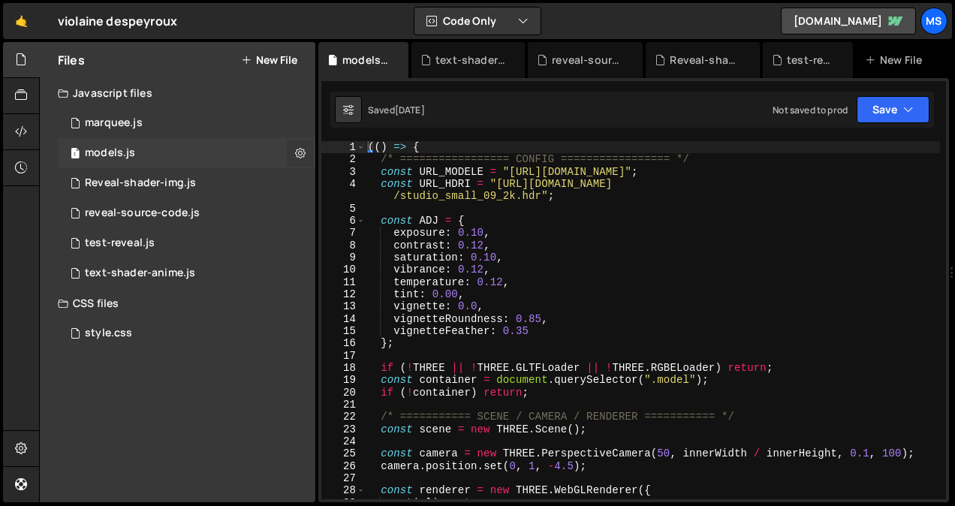
click at [297, 149] on icon at bounding box center [300, 153] width 11 height 14
type input "models"
radio input "true"
checkbox input "true"
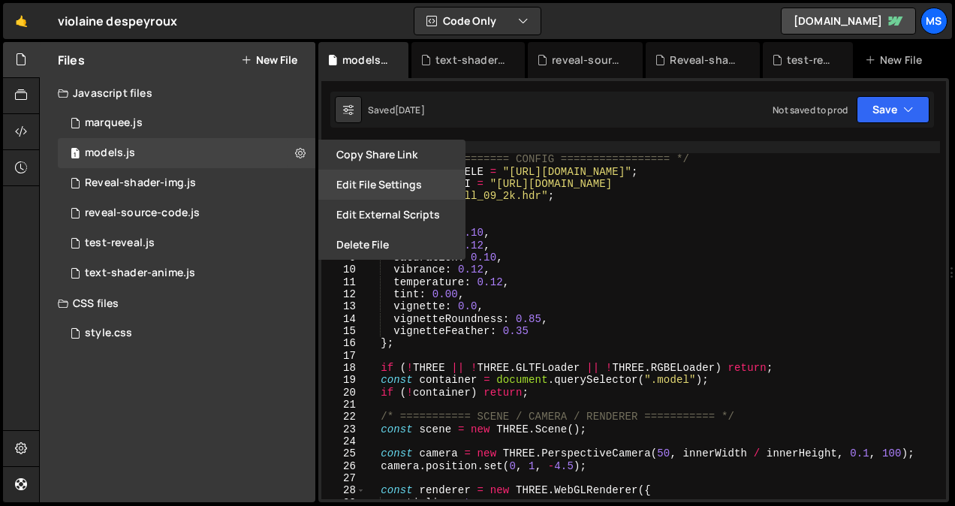
click at [412, 189] on button "Edit File Settings" at bounding box center [391, 185] width 147 height 30
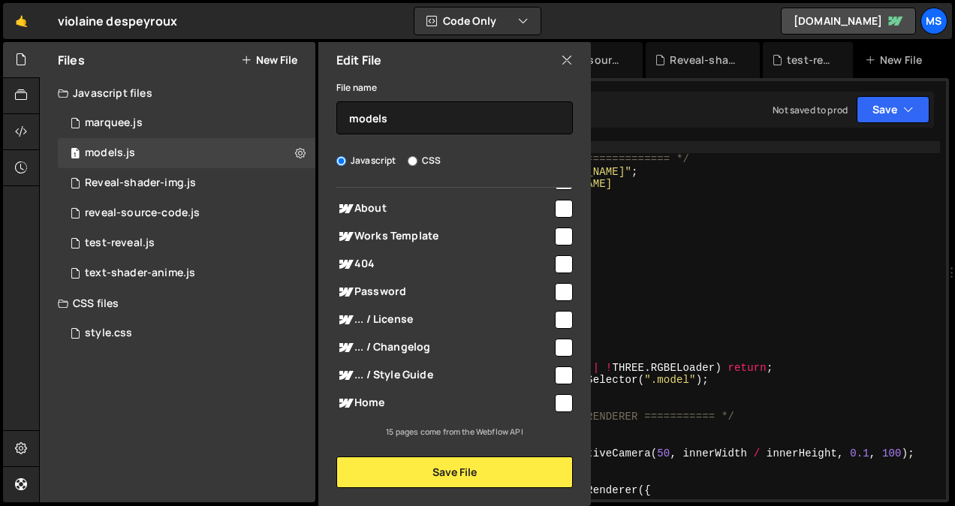
scroll to position [0, 0]
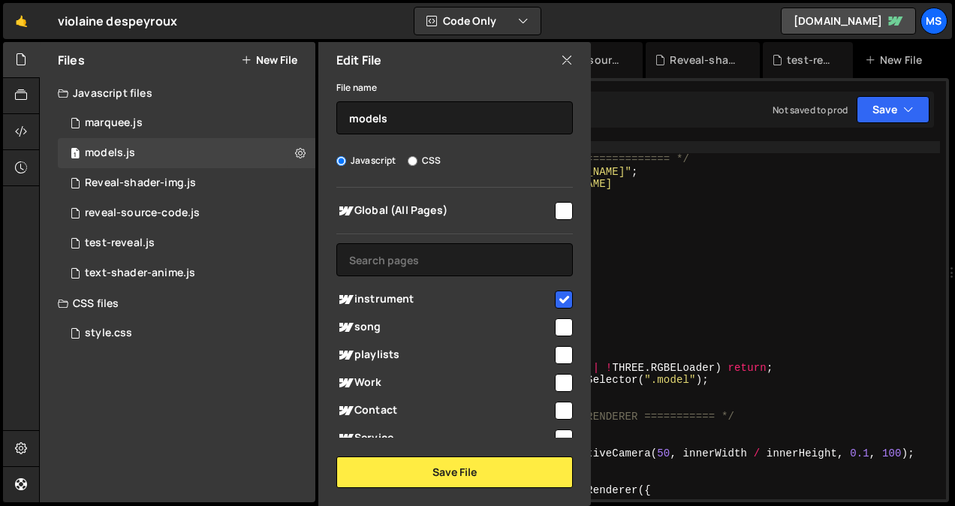
click at [559, 331] on input "checkbox" at bounding box center [564, 327] width 18 height 18
checkbox input "true"
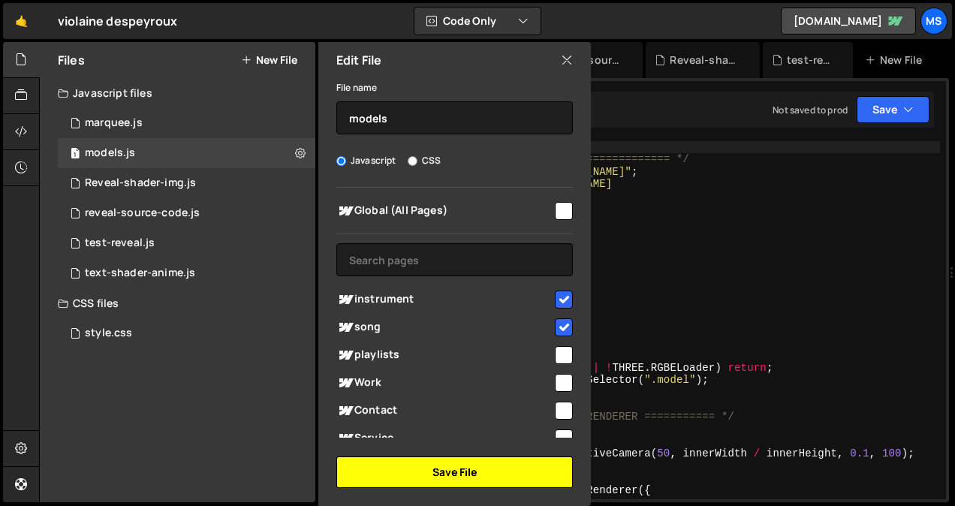
click at [491, 470] on button "Save File" at bounding box center [454, 473] width 237 height 32
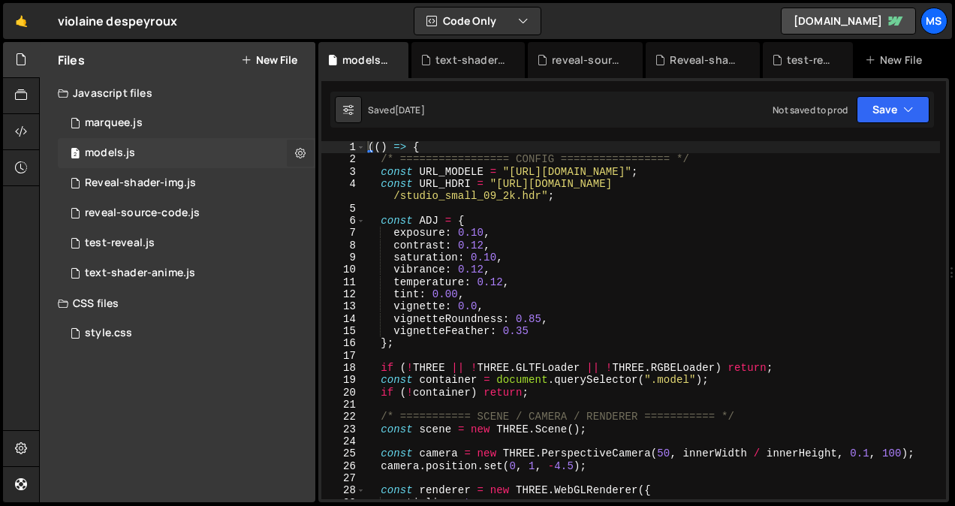
click at [296, 152] on icon at bounding box center [300, 153] width 11 height 14
type input "models"
radio input "true"
checkbox input "true"
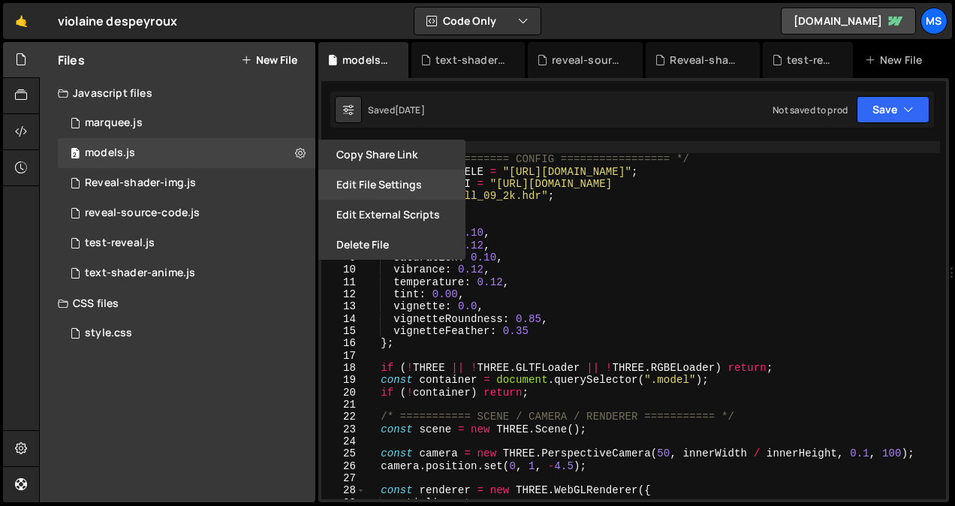
click at [399, 190] on button "Edit File Settings" at bounding box center [391, 185] width 147 height 30
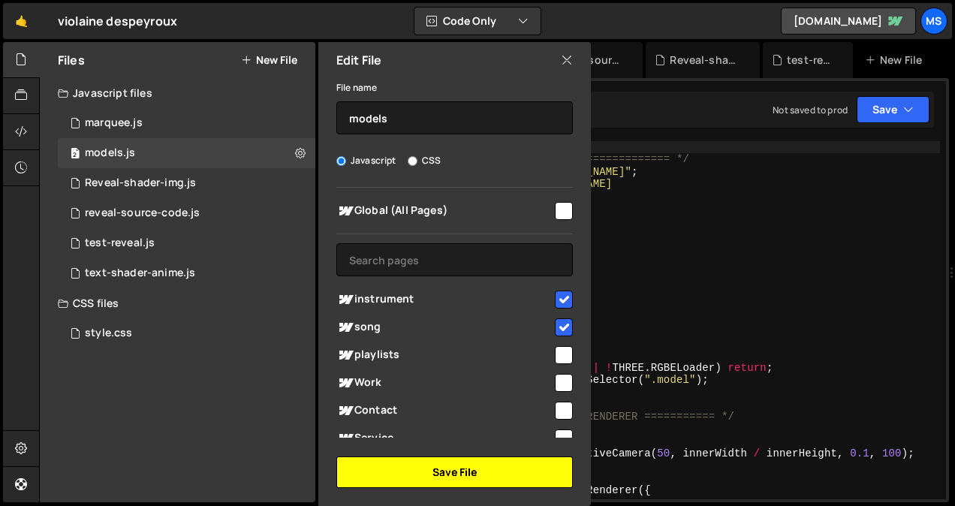
click at [481, 471] on button "Save File" at bounding box center [454, 473] width 237 height 32
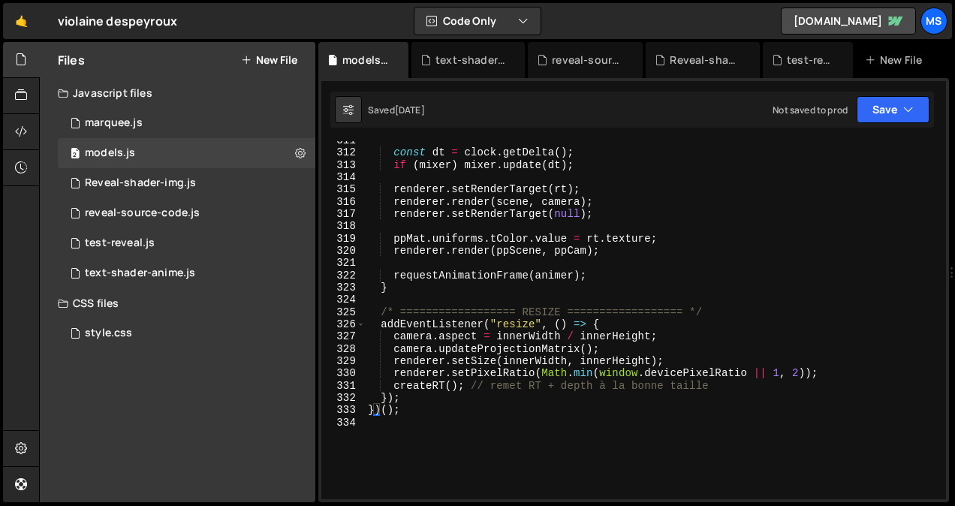
scroll to position [3936, 0]
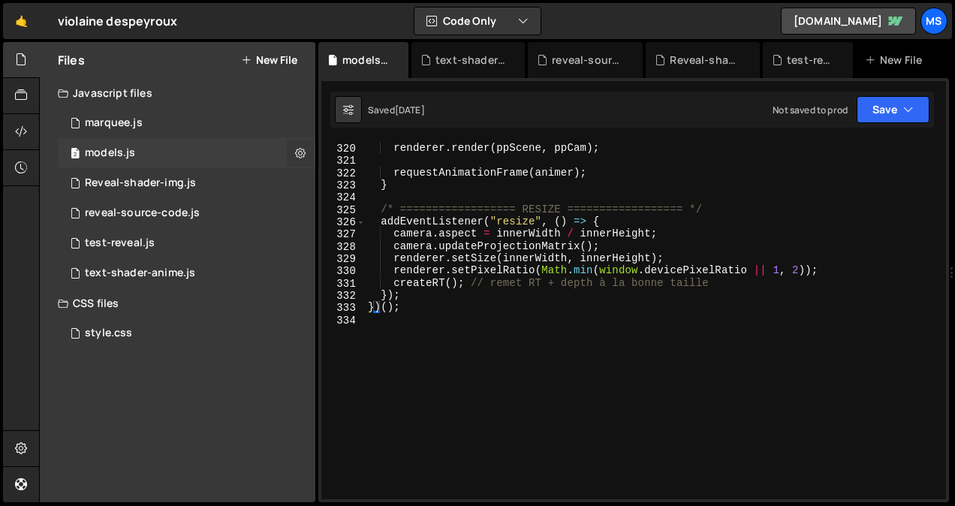
click at [306, 164] on button at bounding box center [300, 153] width 27 height 27
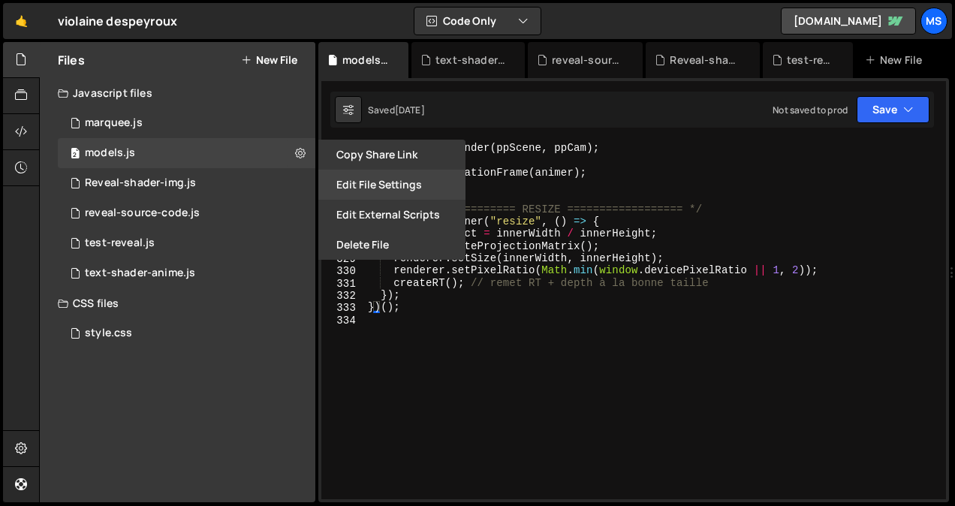
click at [371, 176] on button "Edit File Settings" at bounding box center [391, 185] width 147 height 30
